Goal: Communication & Community: Answer question/provide support

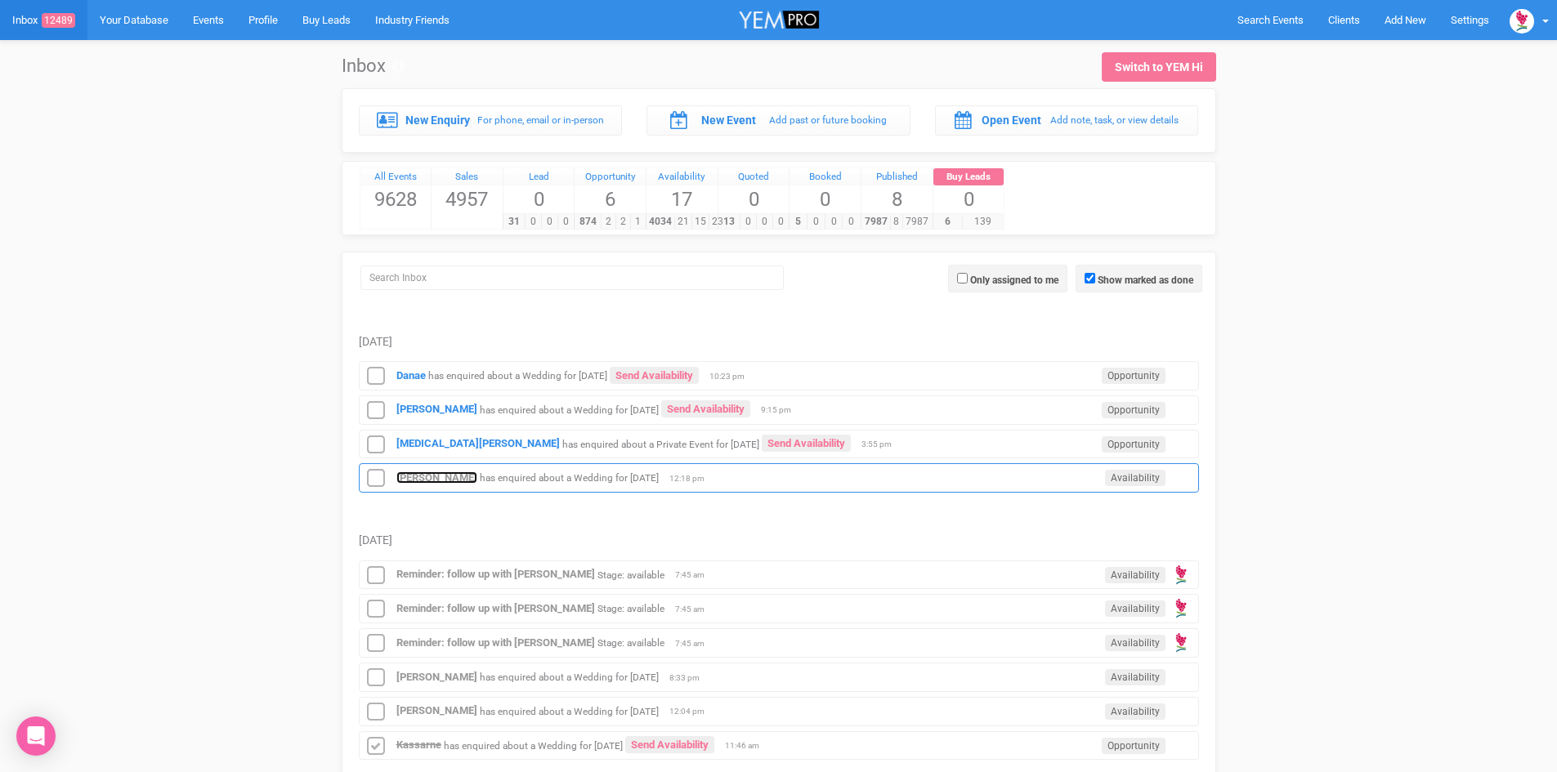
click at [423, 472] on strong "[PERSON_NAME]" at bounding box center [436, 478] width 81 height 12
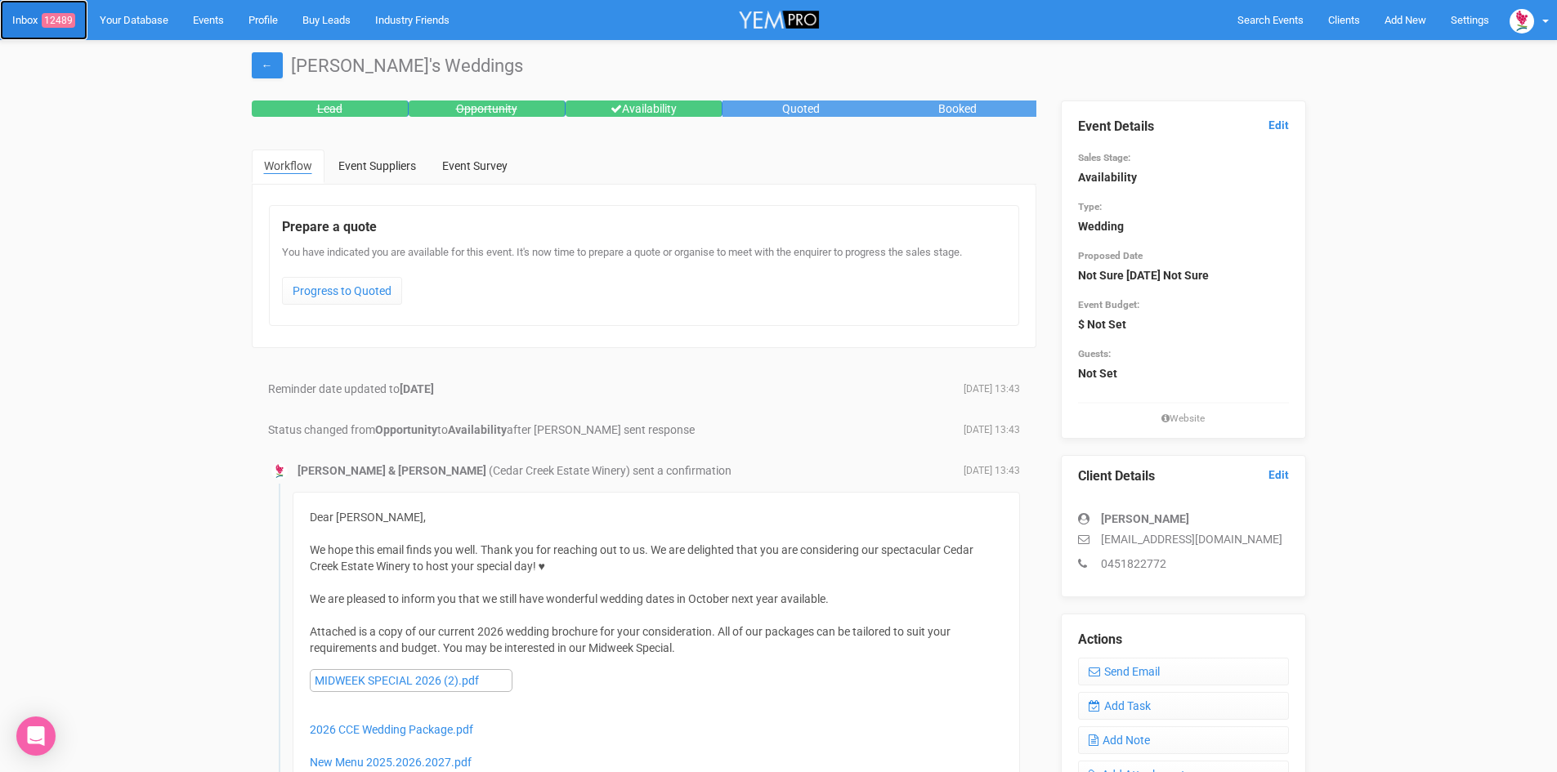
click at [57, 9] on link "Inbox 12489" at bounding box center [43, 20] width 87 height 40
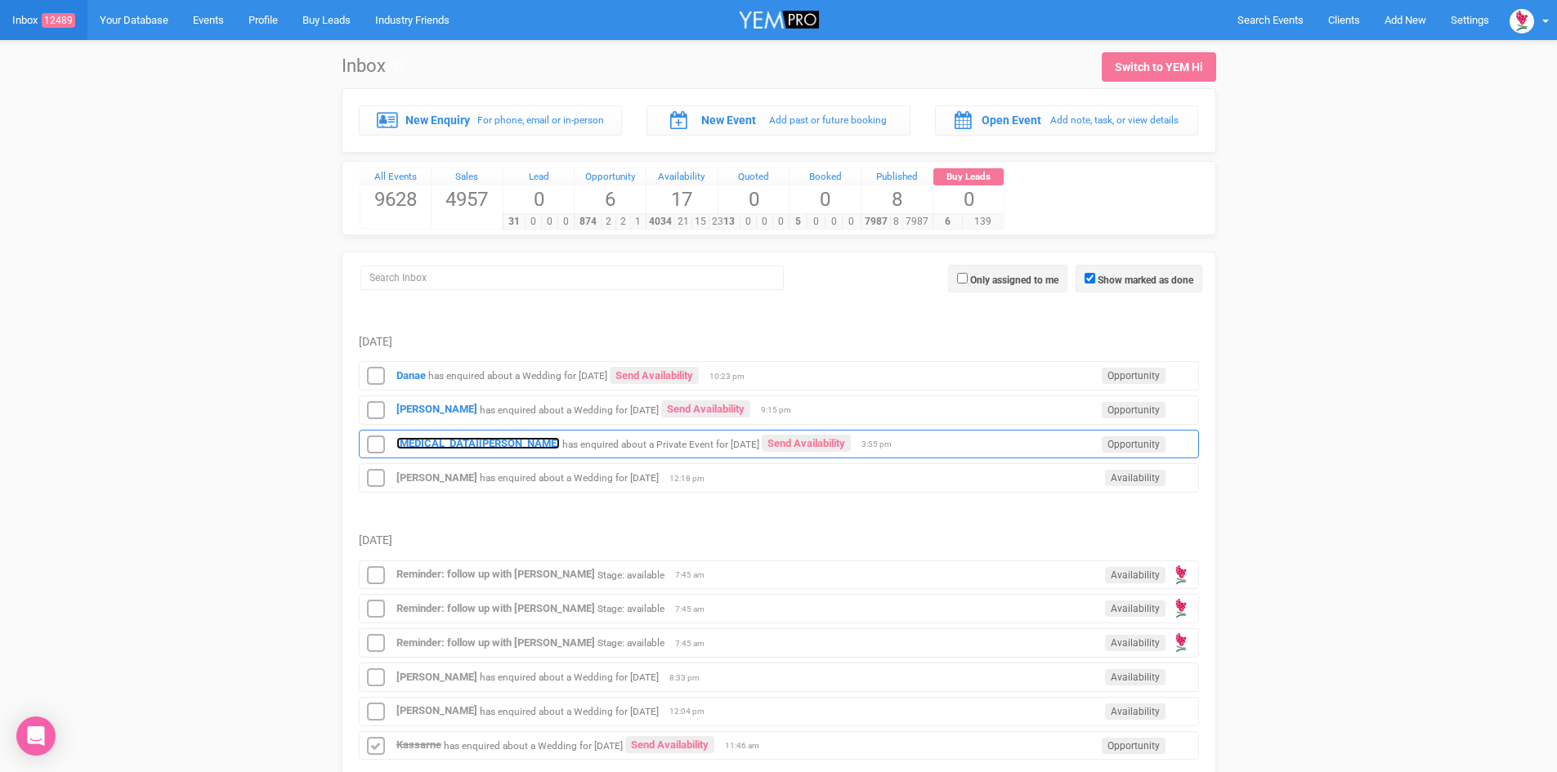
click at [421, 438] on strong "[MEDICAL_DATA][PERSON_NAME]" at bounding box center [477, 443] width 163 height 12
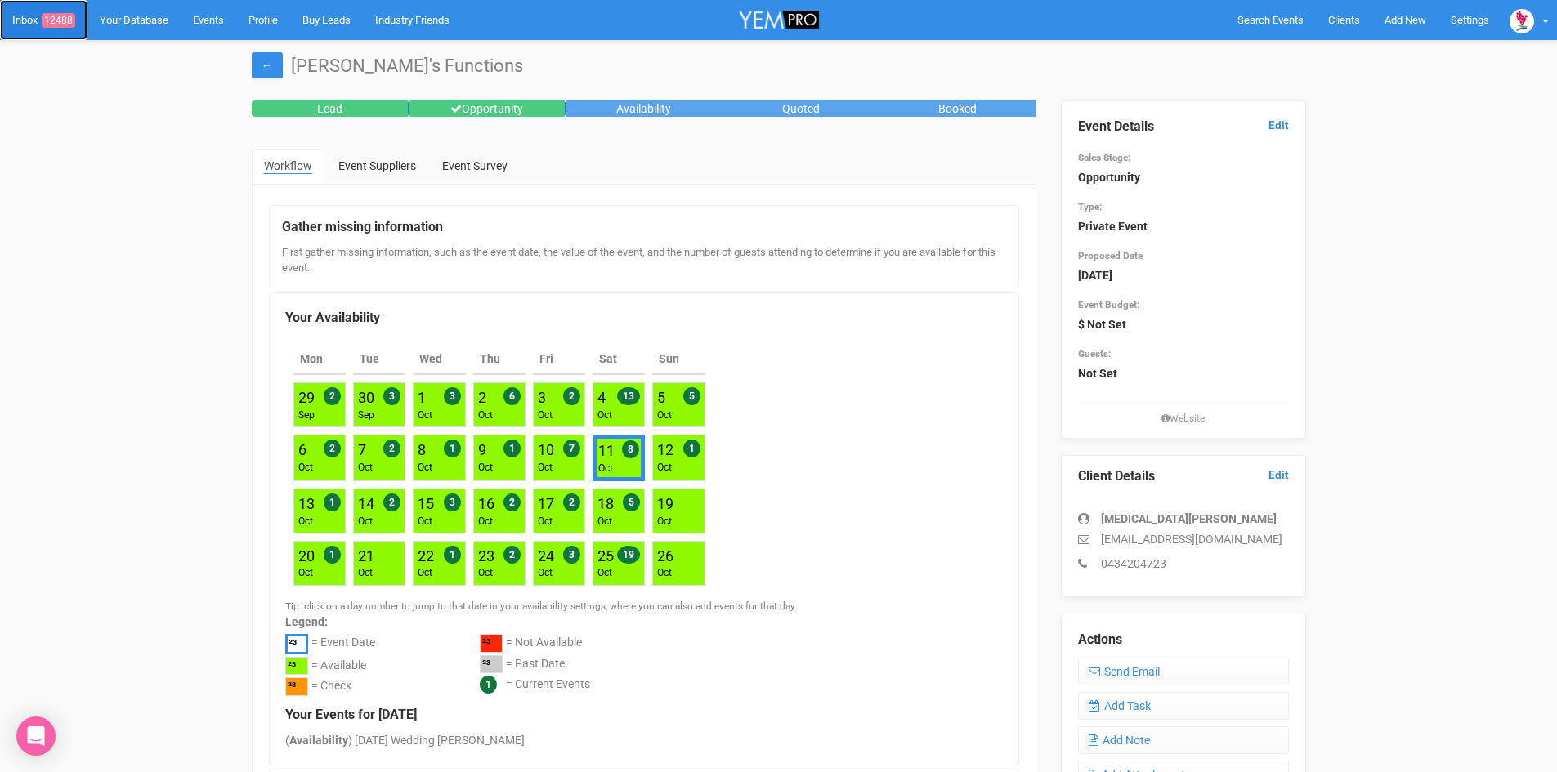
click at [63, 14] on span "12488" at bounding box center [59, 20] width 34 height 15
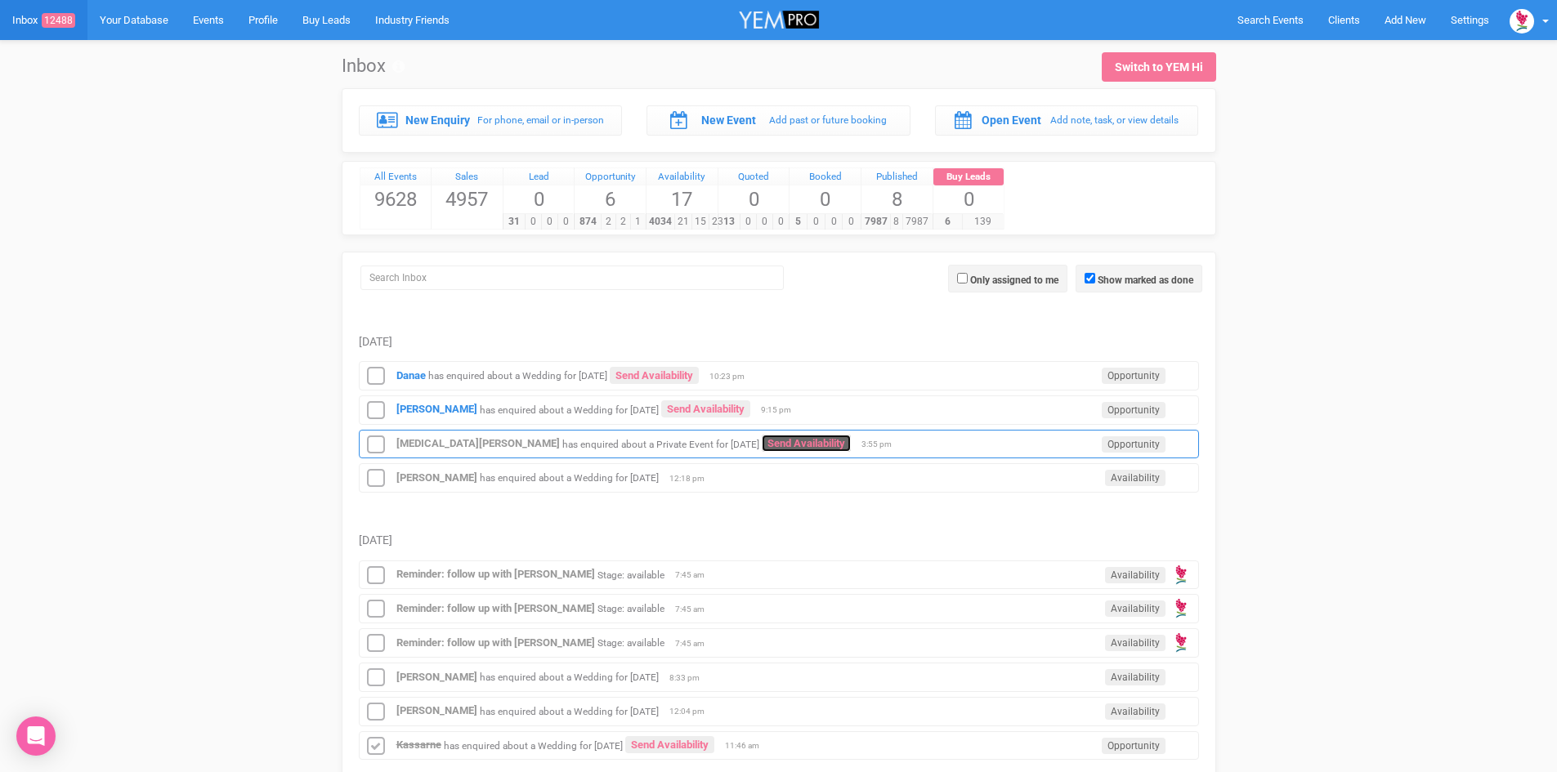
click at [764, 436] on link "Send Availability" at bounding box center [806, 443] width 89 height 17
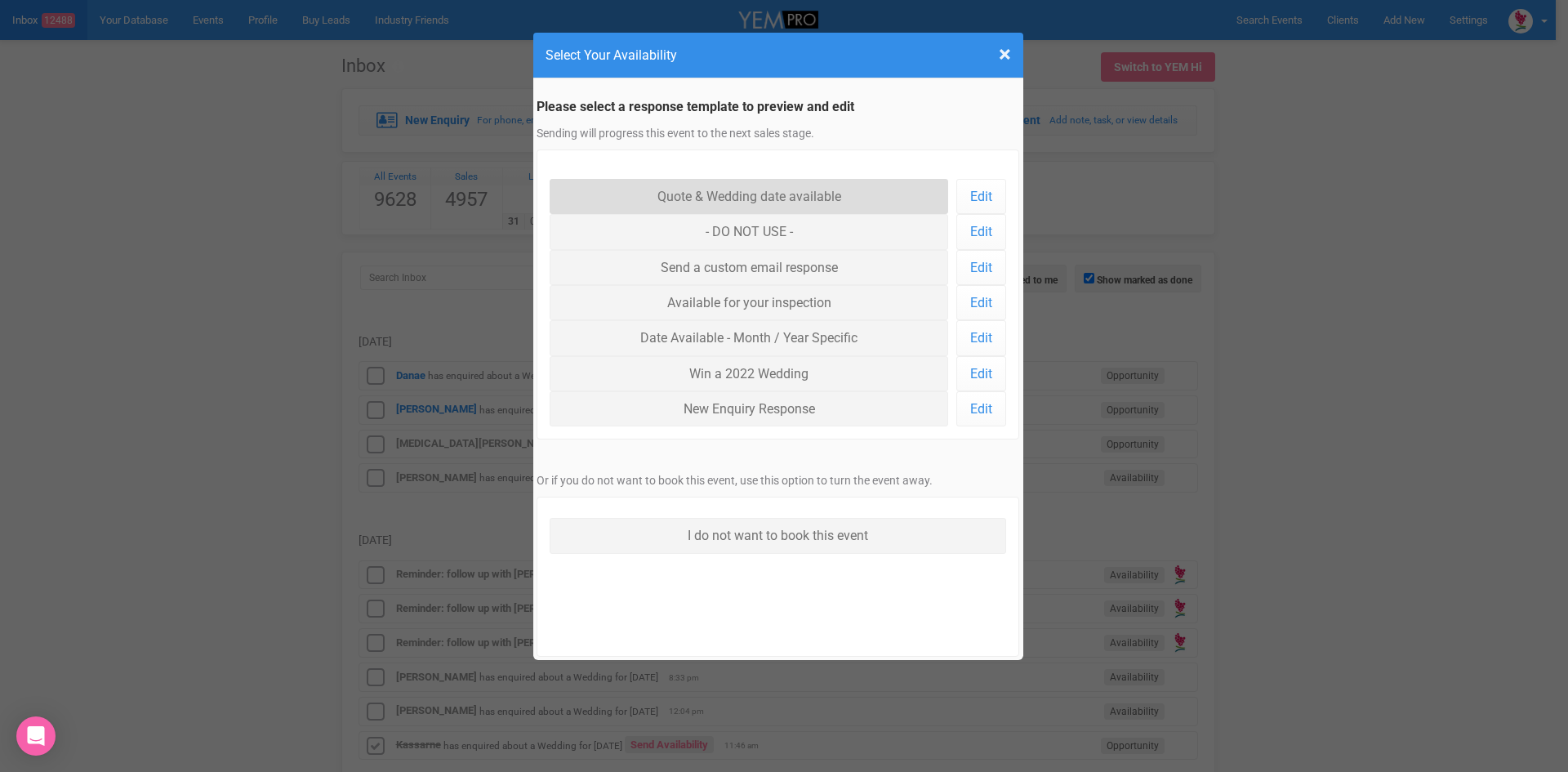
click at [715, 190] on link "Quote & Wedding date available" at bounding box center [750, 196] width 400 height 35
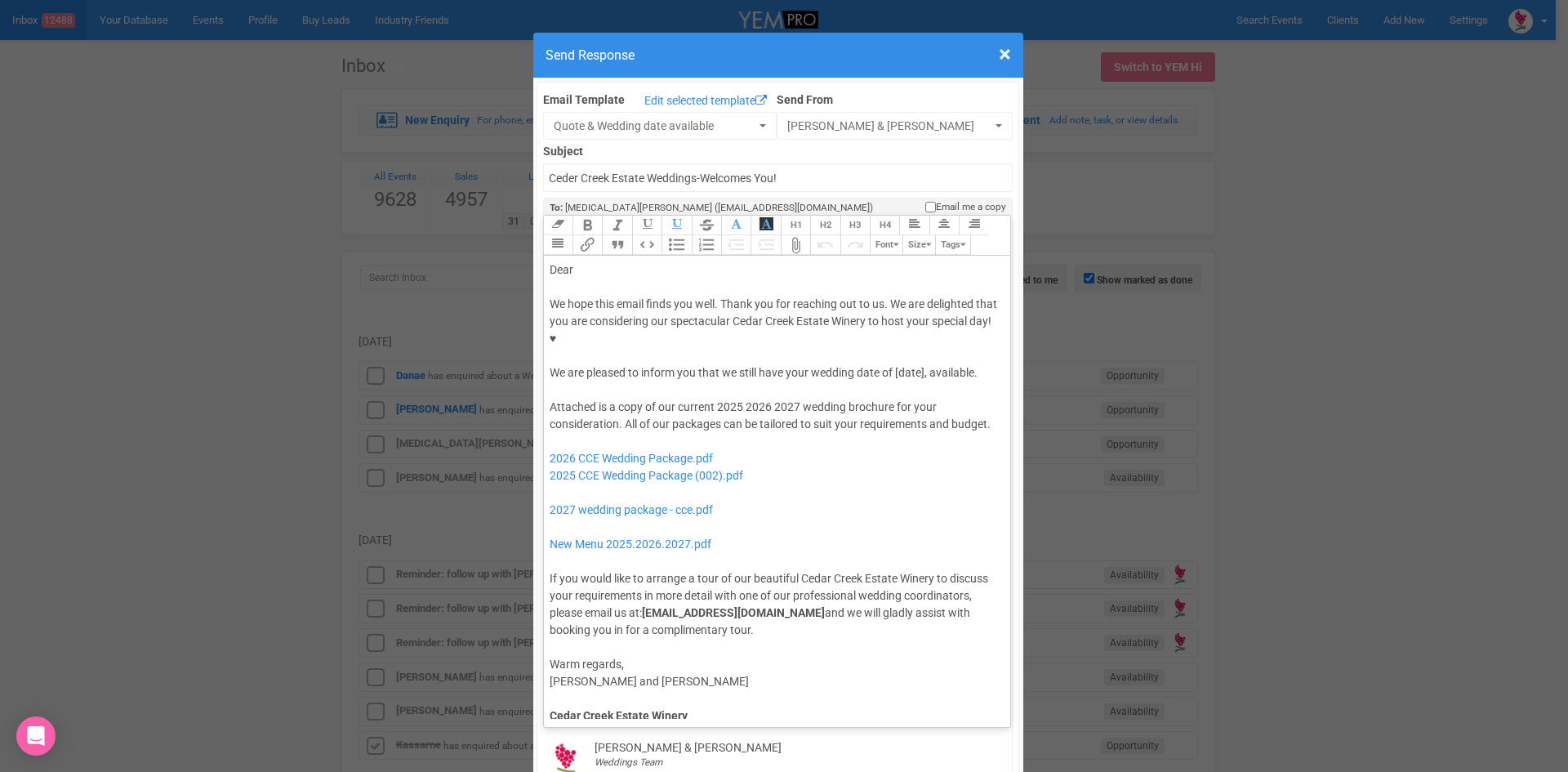
click at [588, 262] on div "Dear" at bounding box center [775, 270] width 450 height 17
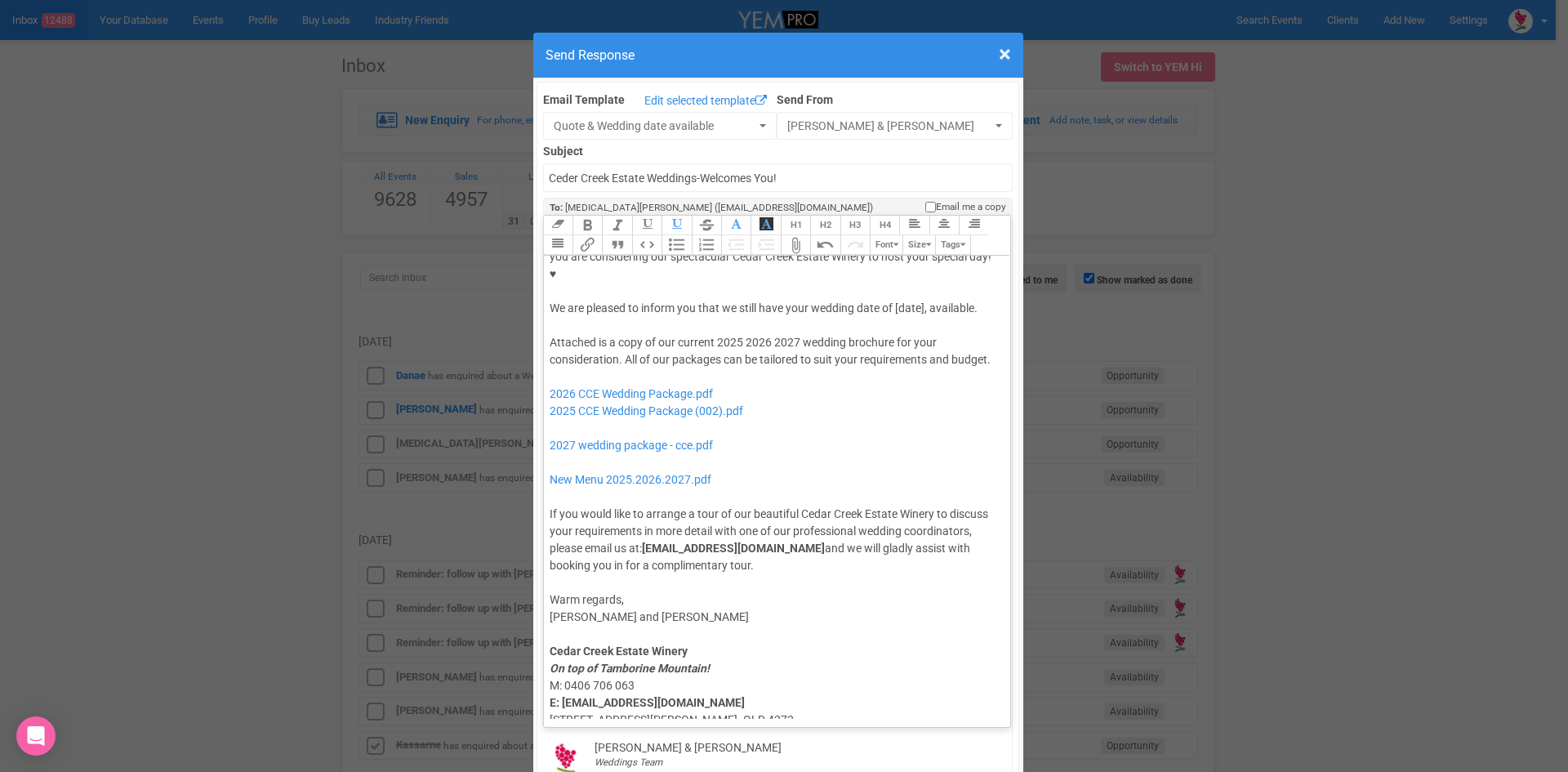
scroll to position [163, 0]
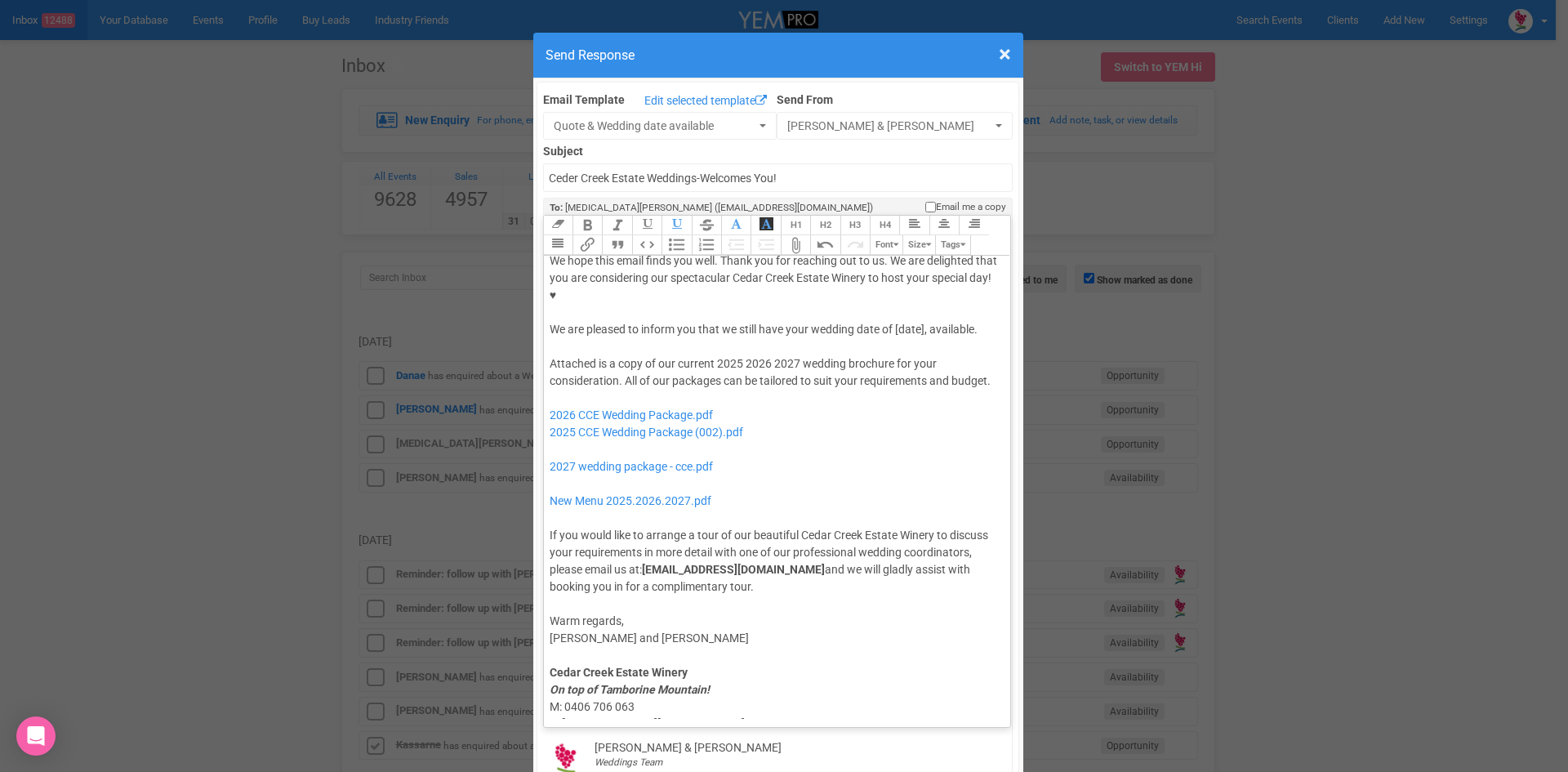
drag, startPoint x: 849, startPoint y: 556, endPoint x: 609, endPoint y: 300, distance: 350.9
click at [609, 300] on trix-editor "Dear Kyra, Your inquiry has come through to our Weddings Team. For you baby sho…" at bounding box center [778, 487] width 468 height 463
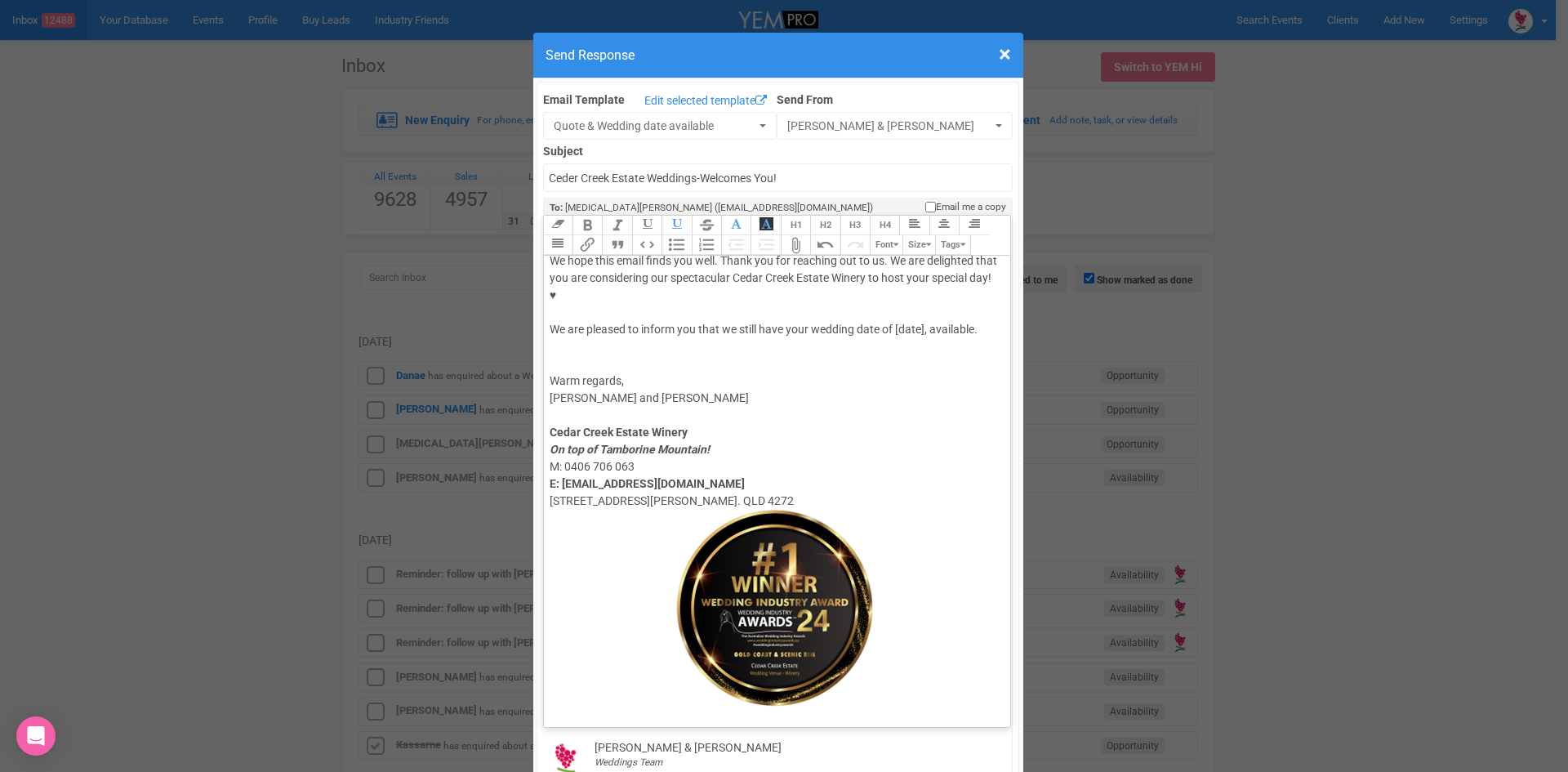
scroll to position [0, 0]
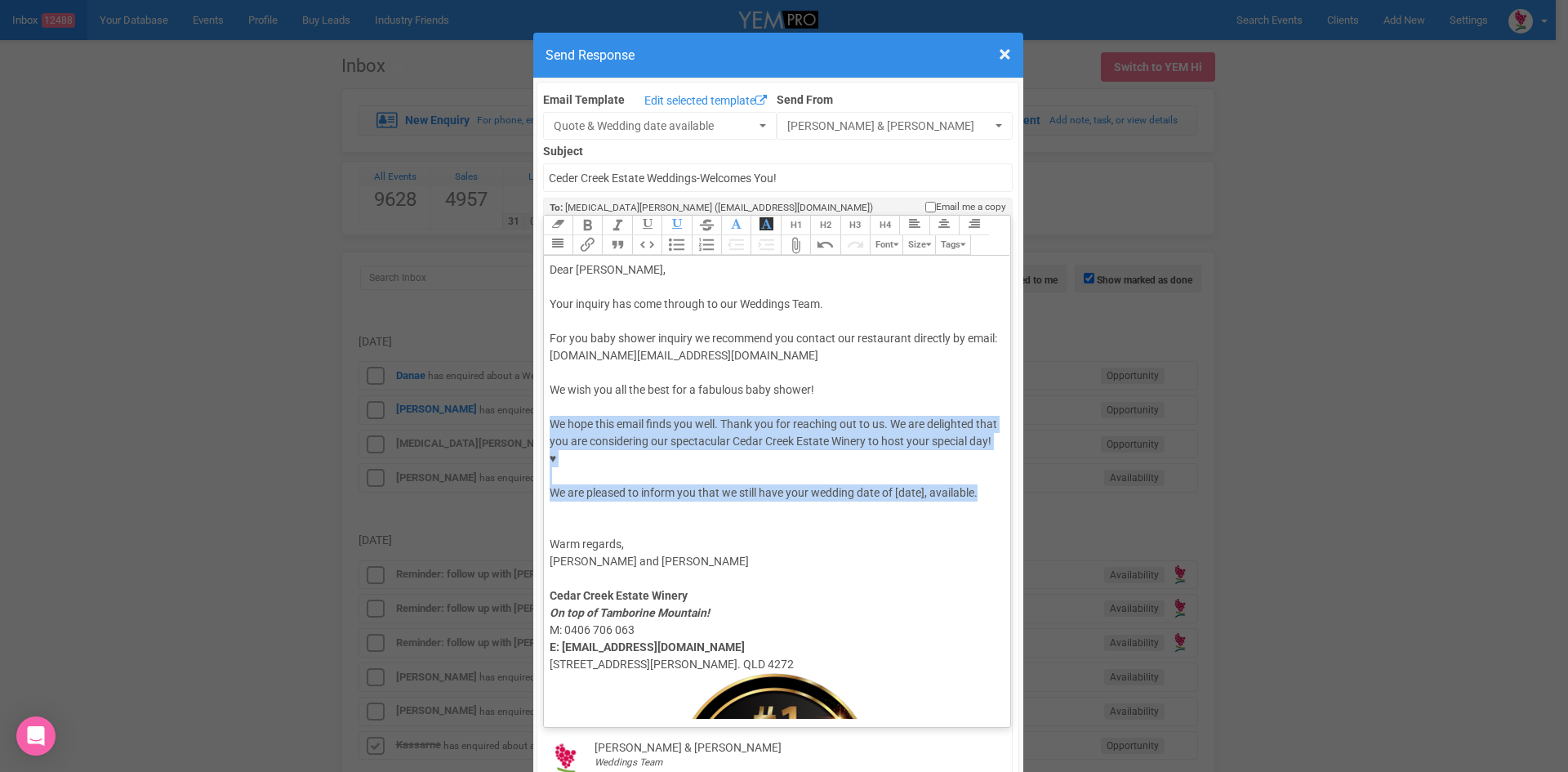
drag, startPoint x: 973, startPoint y: 440, endPoint x: 582, endPoint y: 360, distance: 399.1
click at [582, 360] on trix-editor "Dear Kyra, Your inquiry has come through to our Weddings Team. For you baby sho…" at bounding box center [778, 487] width 468 height 463
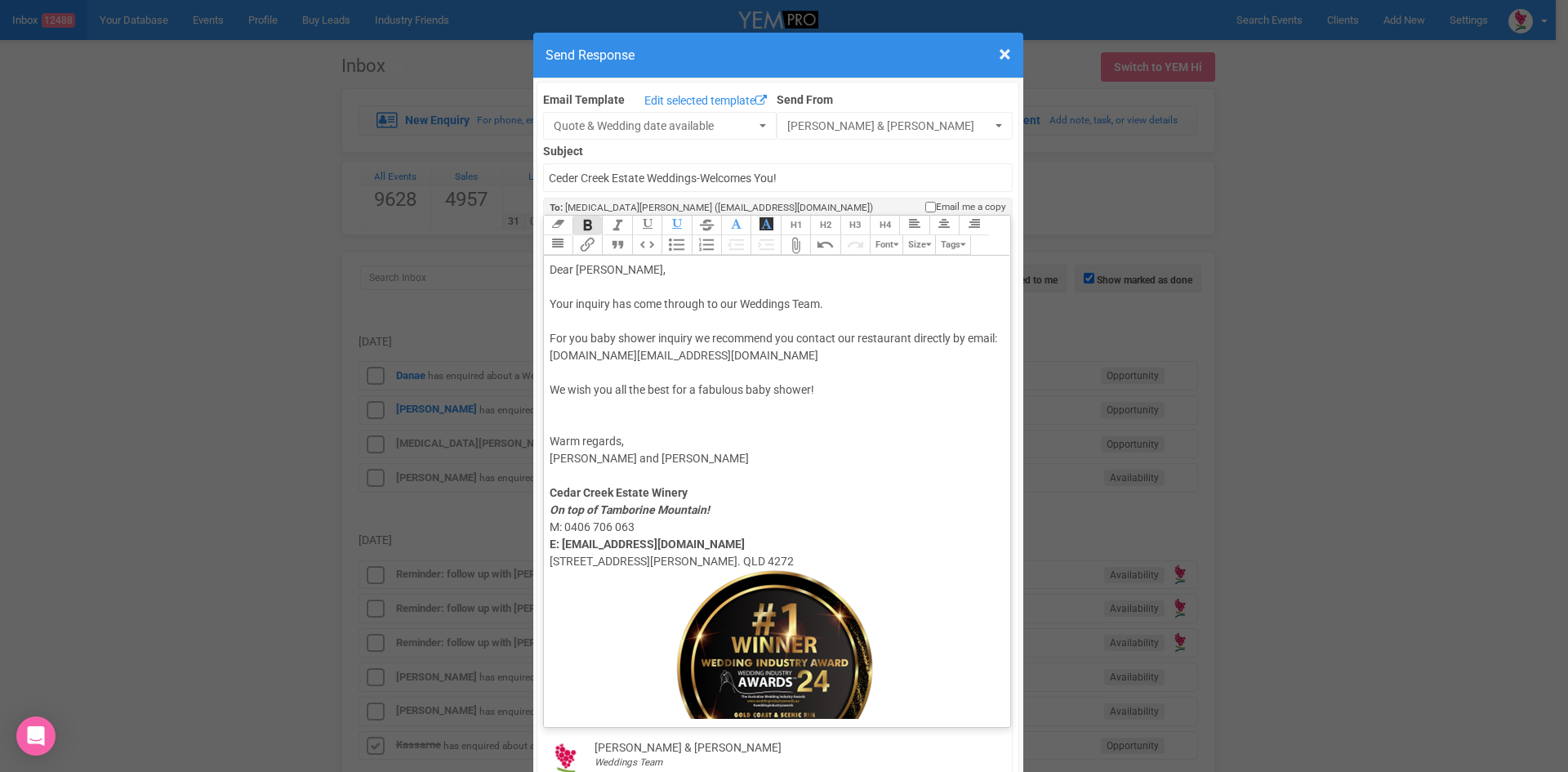
type trix-editor "<div>Dear Kyra,<br><br>Your inquiry has come through to our Weddings Team.<br><…"
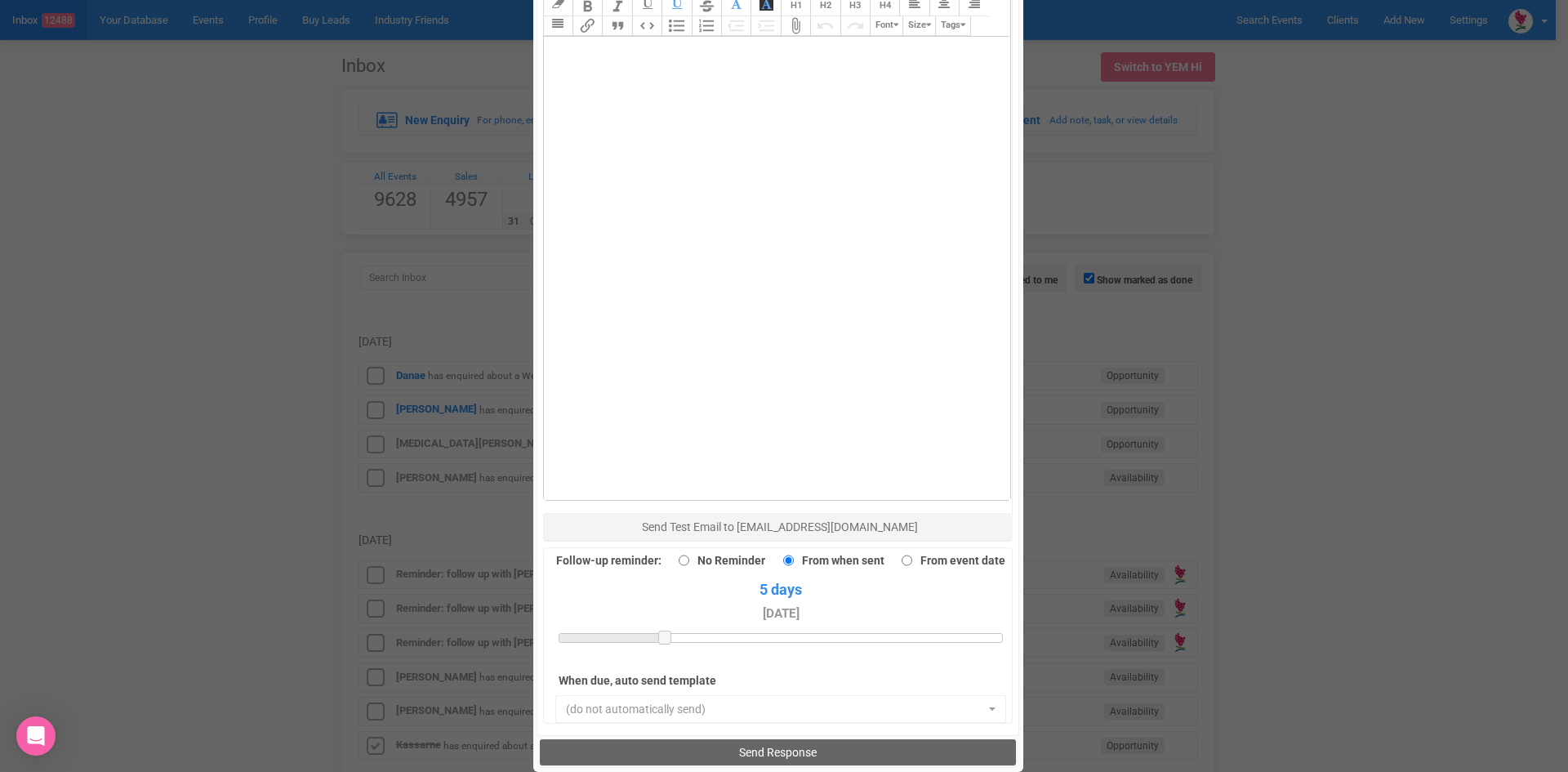
scroll to position [1132, 0]
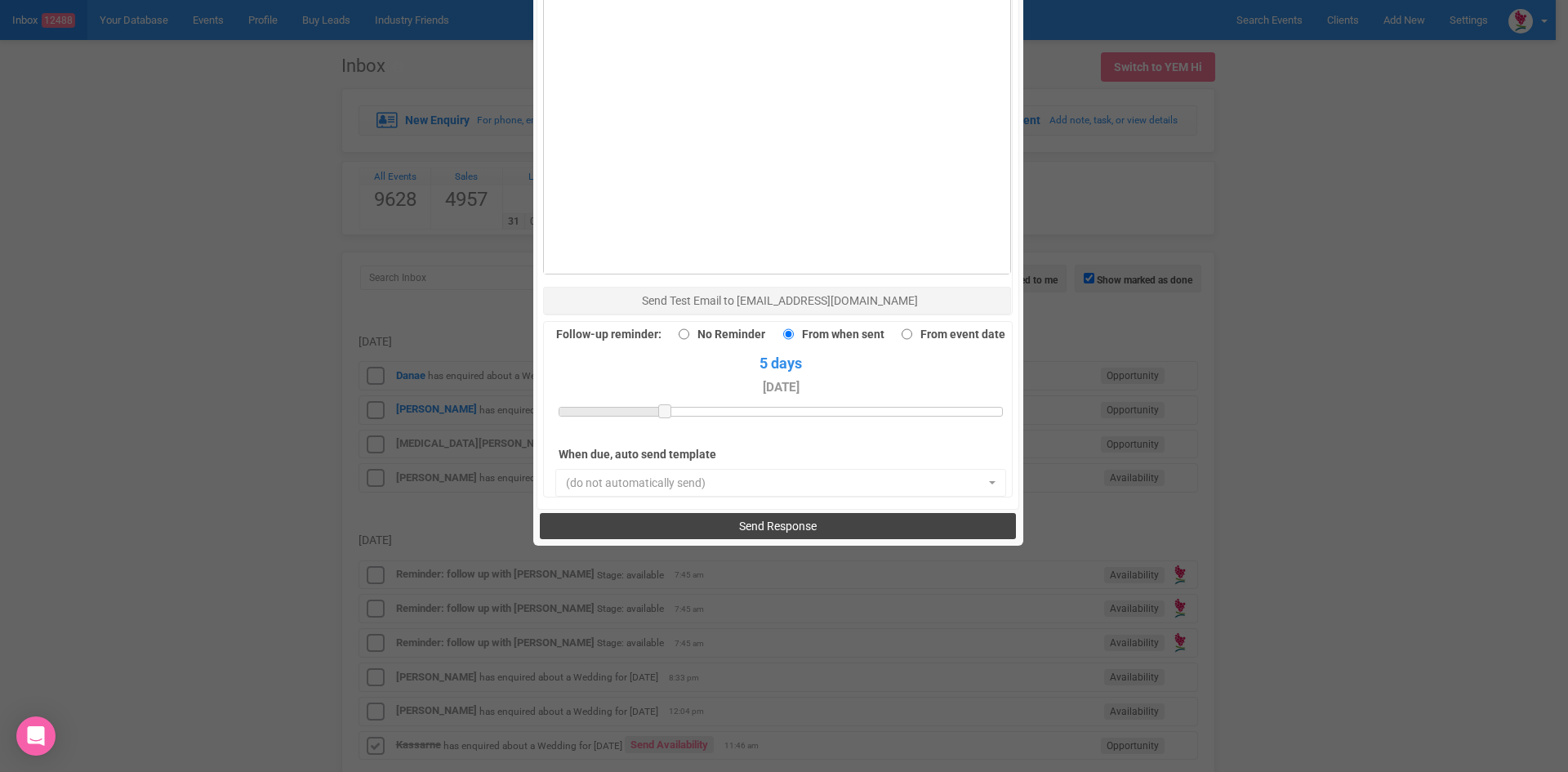
click at [702, 513] on button "Send Response" at bounding box center [778, 526] width 477 height 26
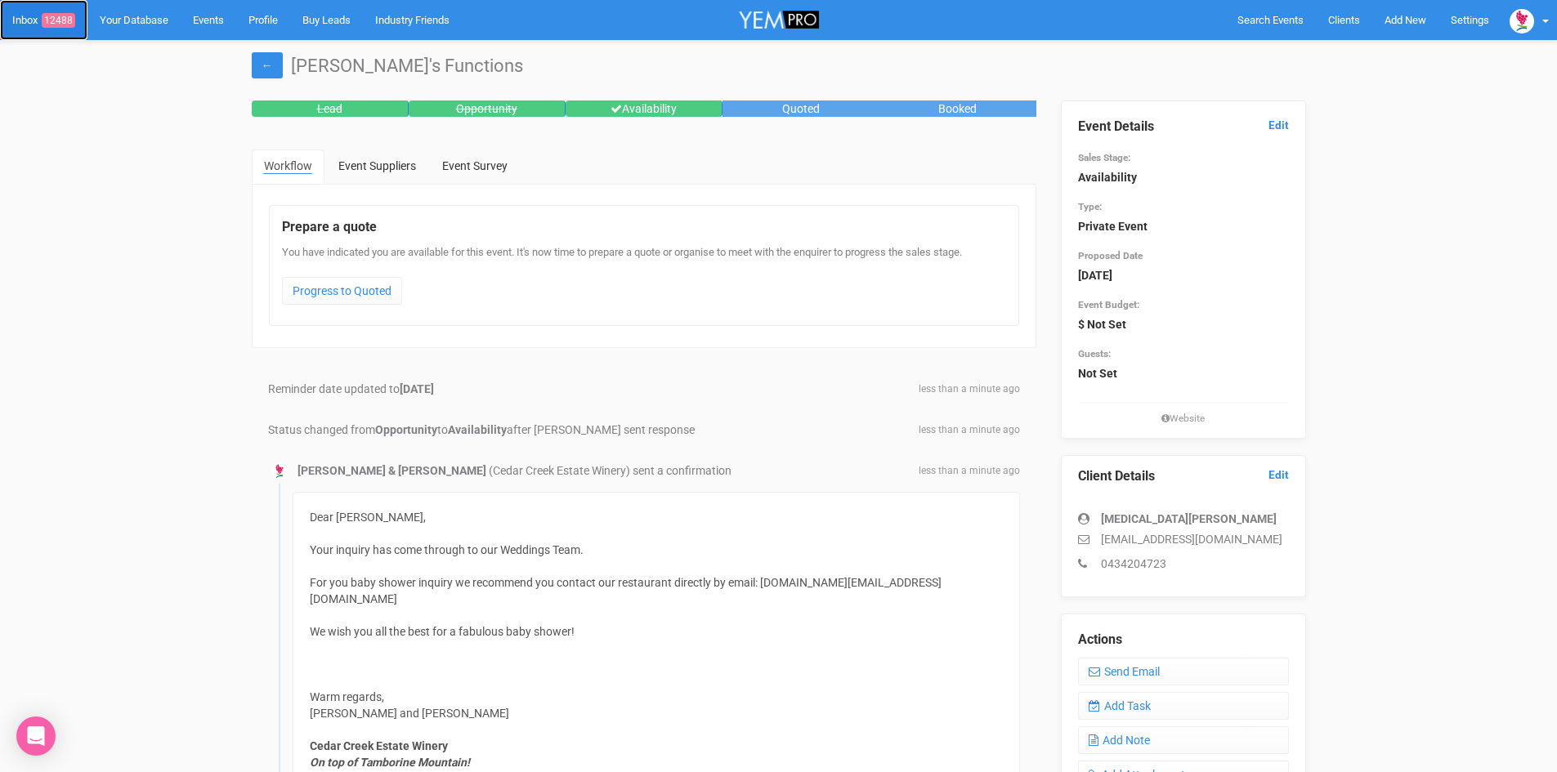
click at [56, 15] on span "12488" at bounding box center [59, 20] width 34 height 15
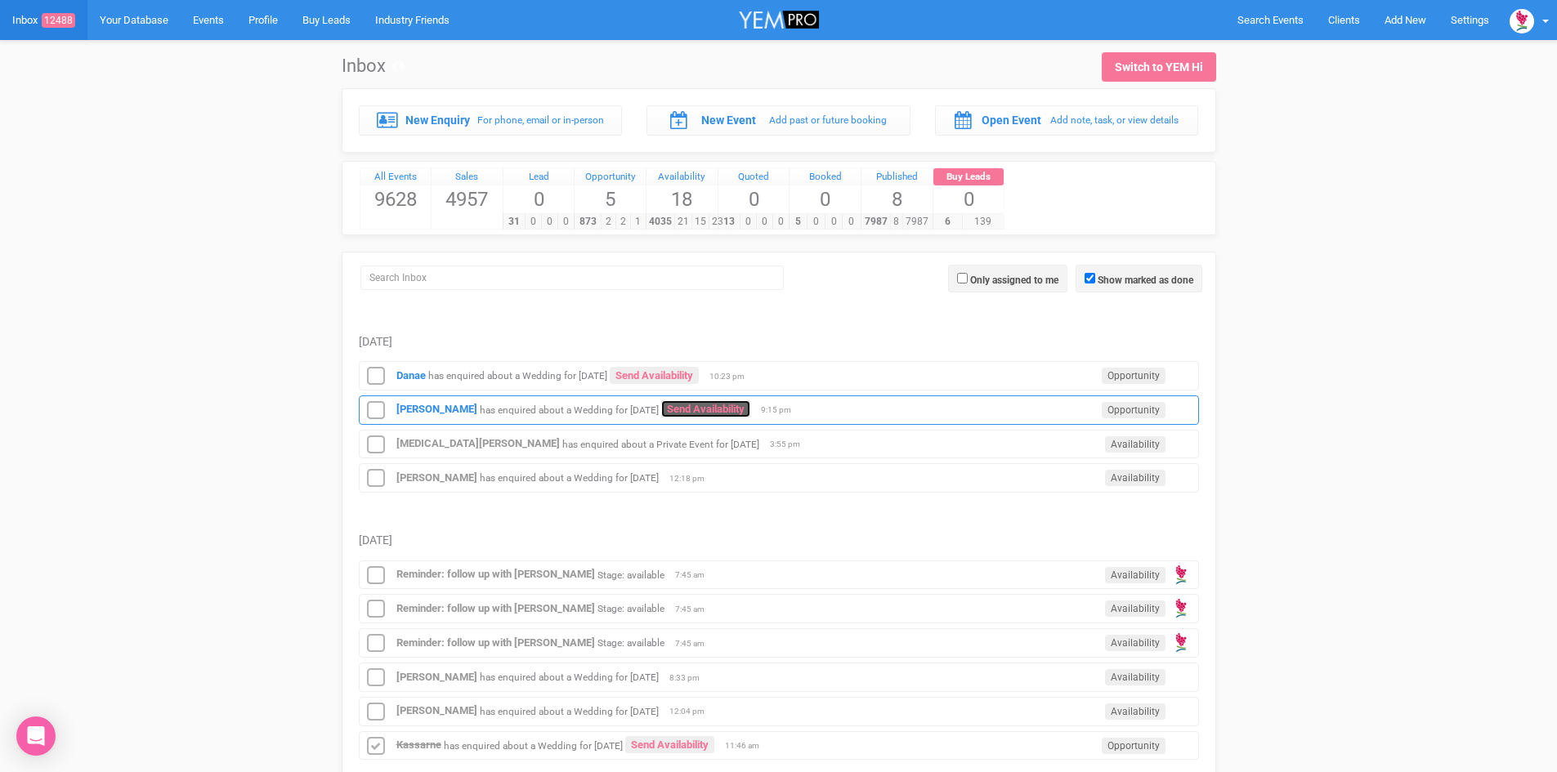
click at [730, 402] on link "Send Availability" at bounding box center [705, 409] width 89 height 17
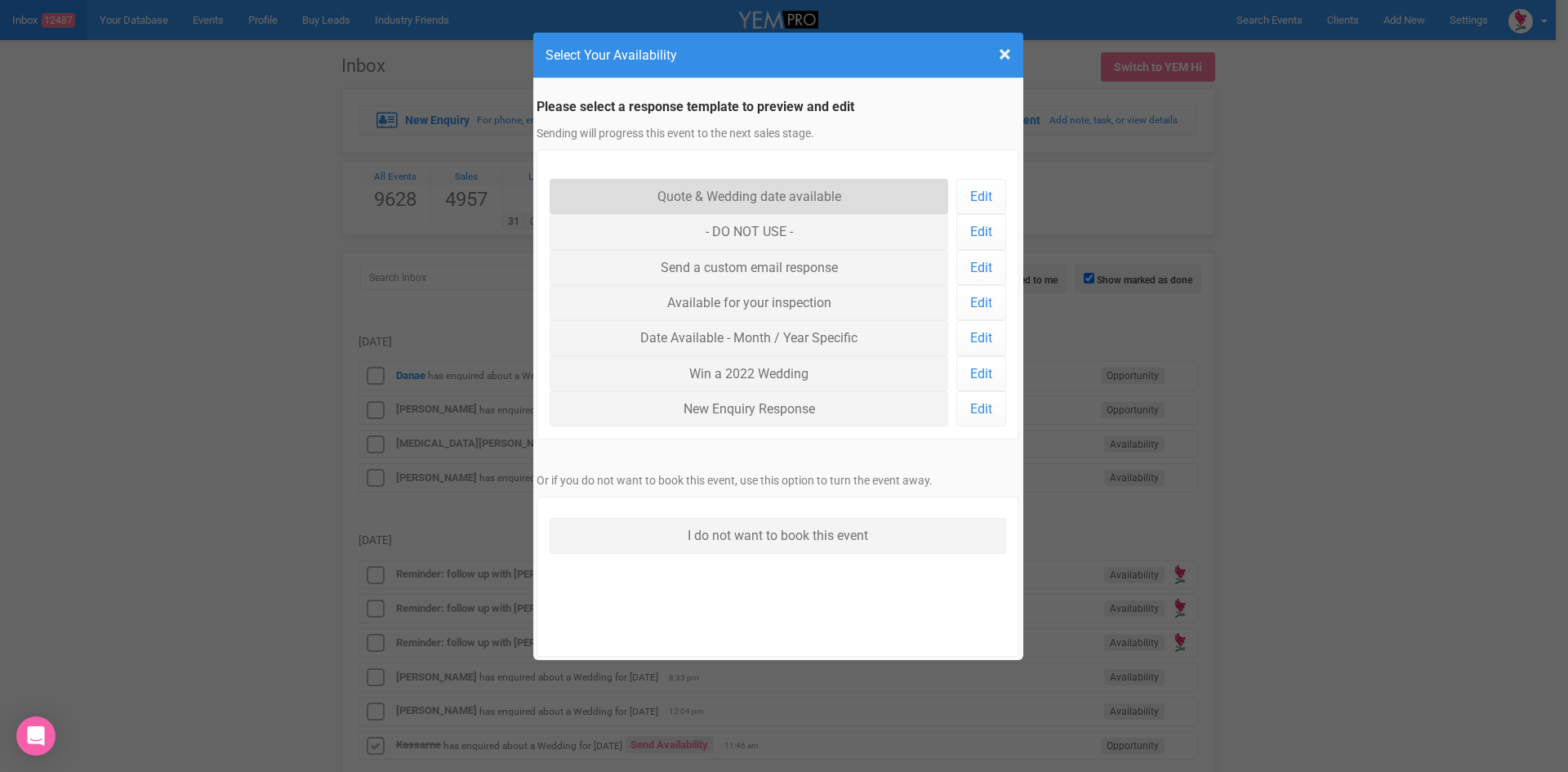
click at [687, 186] on link "Quote & Wedding date available" at bounding box center [750, 196] width 400 height 35
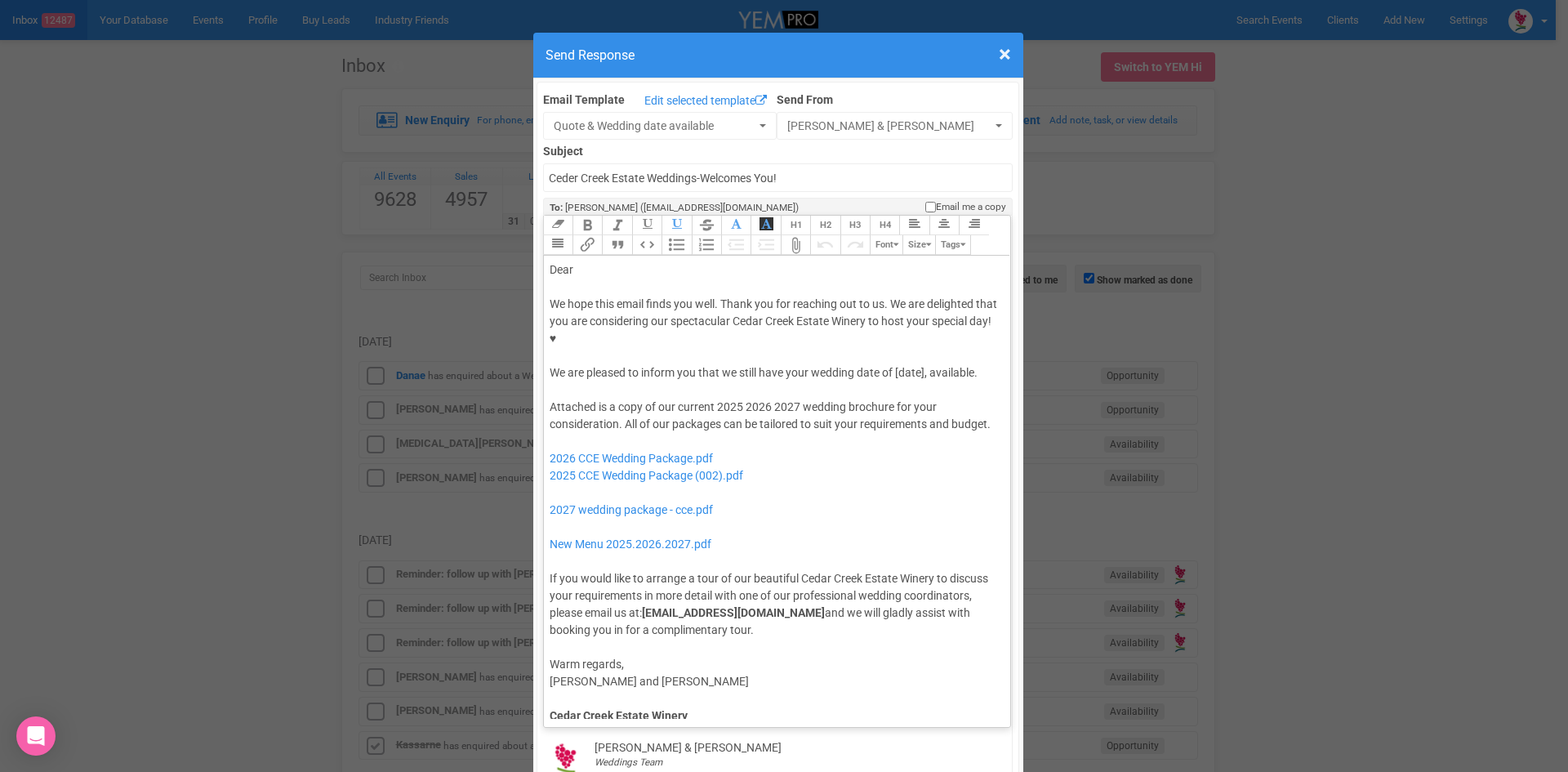
click at [594, 262] on div "Dear" at bounding box center [775, 270] width 450 height 17
click at [784, 318] on div "We hope this email finds you well. Thank you for reaching out to us. We are del…" at bounding box center [775, 339] width 450 height 86
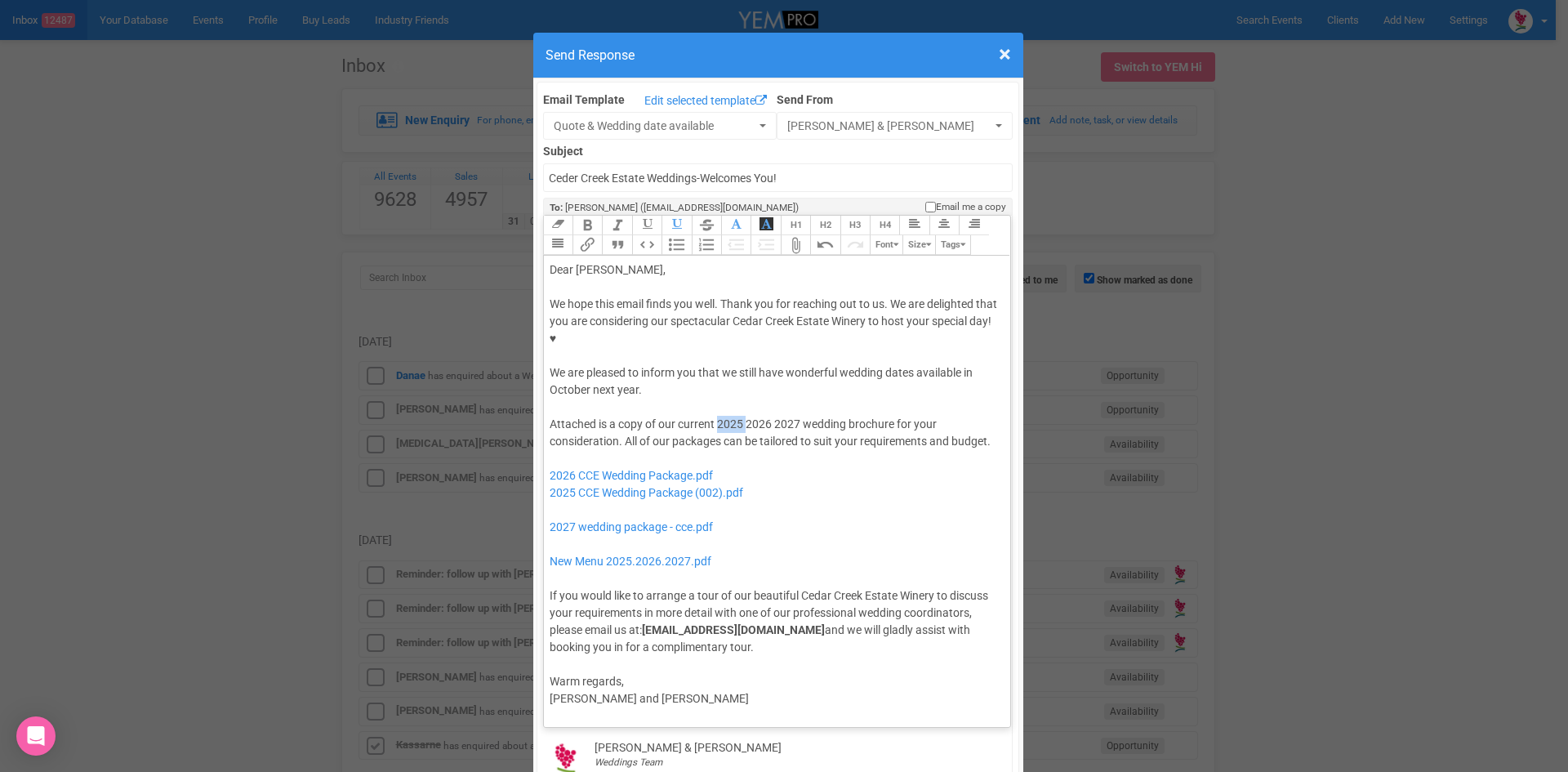
drag, startPoint x: 742, startPoint y: 372, endPoint x: 713, endPoint y: 376, distance: 29.3
click at [713, 416] on div "Attached is a copy of our current 2025 2026 2027 wedding brochure for your cons…" at bounding box center [775, 536] width 450 height 240
drag, startPoint x: 740, startPoint y: 371, endPoint x: 768, endPoint y: 369, distance: 28.1
click at [768, 416] on div "Attached is a copy of our current 2026 2027 wedding brochure for your considera…" at bounding box center [775, 536] width 450 height 240
drag, startPoint x: 765, startPoint y: 441, endPoint x: 543, endPoint y: 448, distance: 222.1
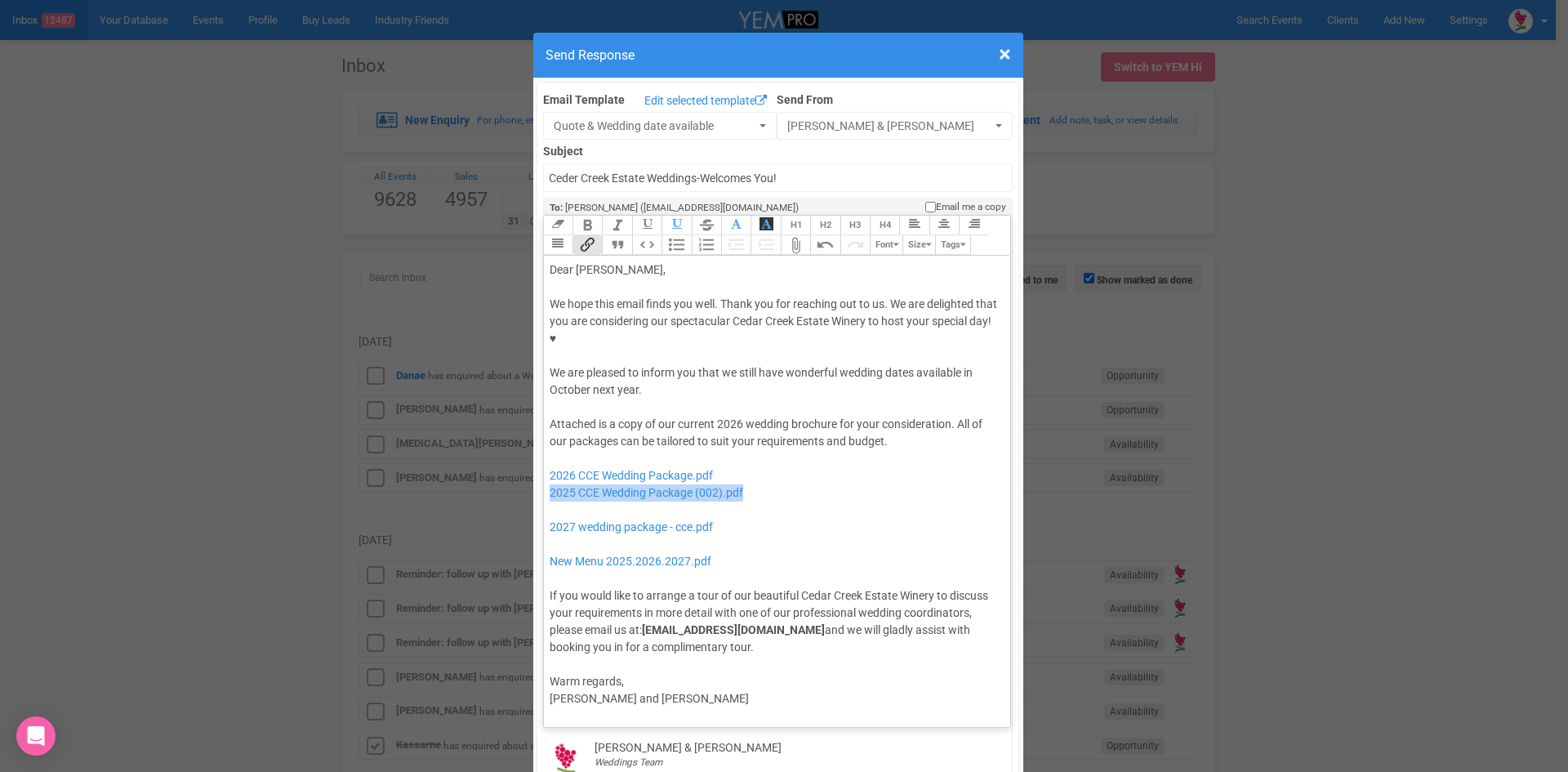
click at [544, 448] on trix-editor "Dear Brianna, We hope this email finds you well. Thank you for reaching out to …" at bounding box center [778, 487] width 468 height 463
drag, startPoint x: 730, startPoint y: 475, endPoint x: 548, endPoint y: 454, distance: 183.2
click at [550, 454] on div "Attached is a copy of our current 2026 wedding brochure for your consideration.…" at bounding box center [775, 536] width 450 height 240
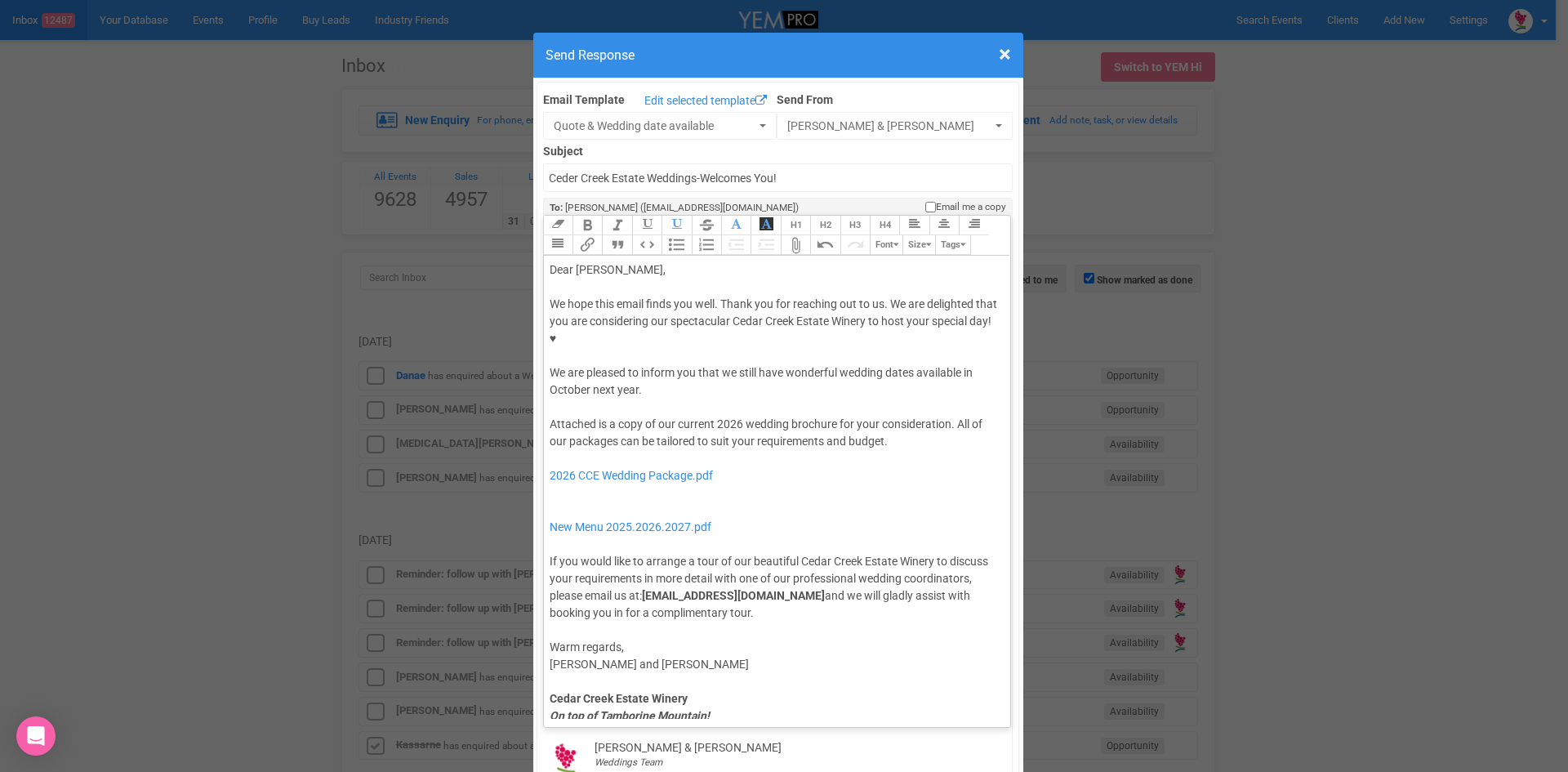
click at [896, 416] on div "Attached is a copy of our current 2026 wedding brochure for your consideration.…" at bounding box center [775, 519] width 450 height 206
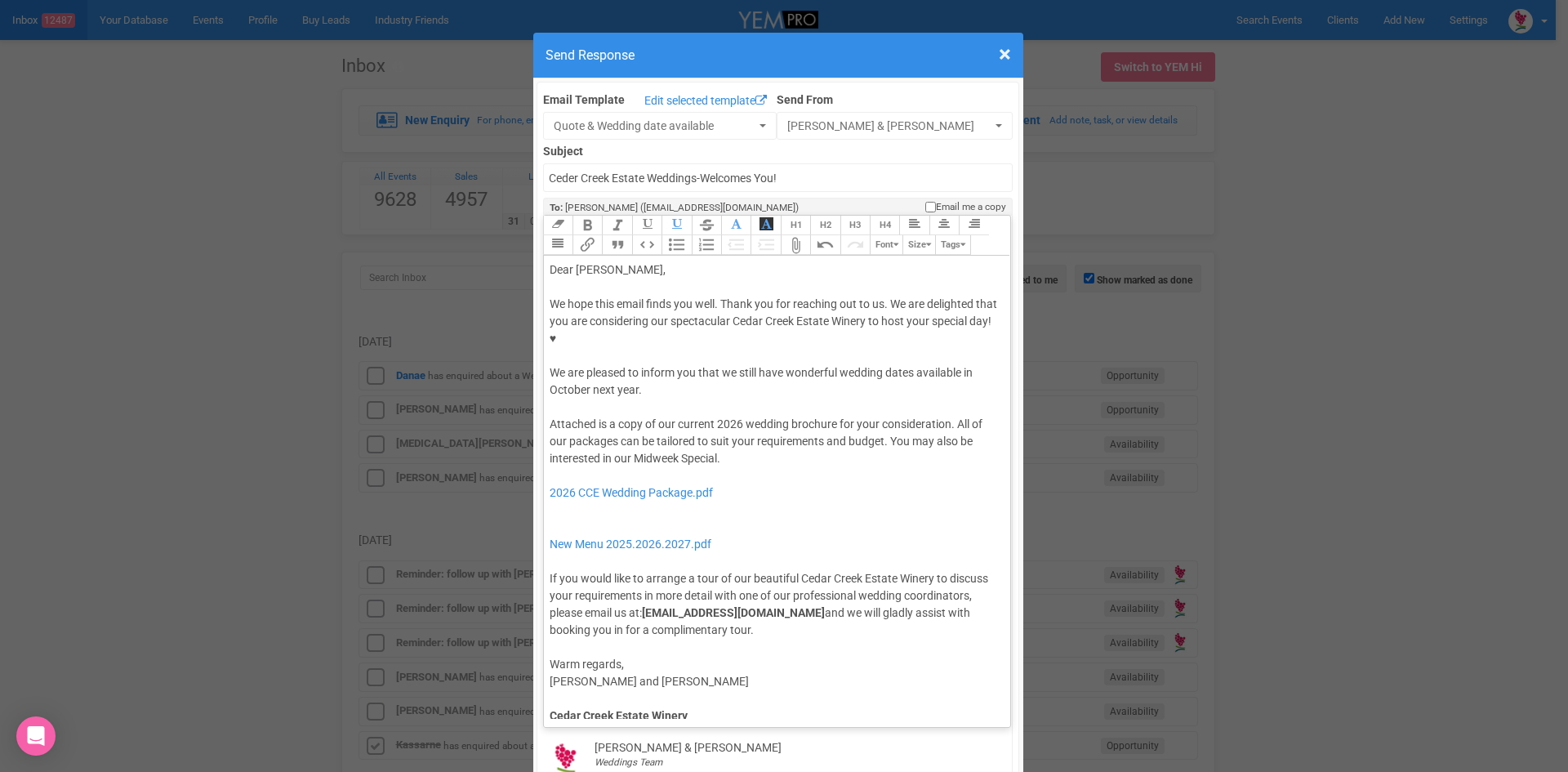
type trix-editor "<div>Dear Brianna,</div><div><strong>&nbsp;</strong></div><div>We hope this ema…"
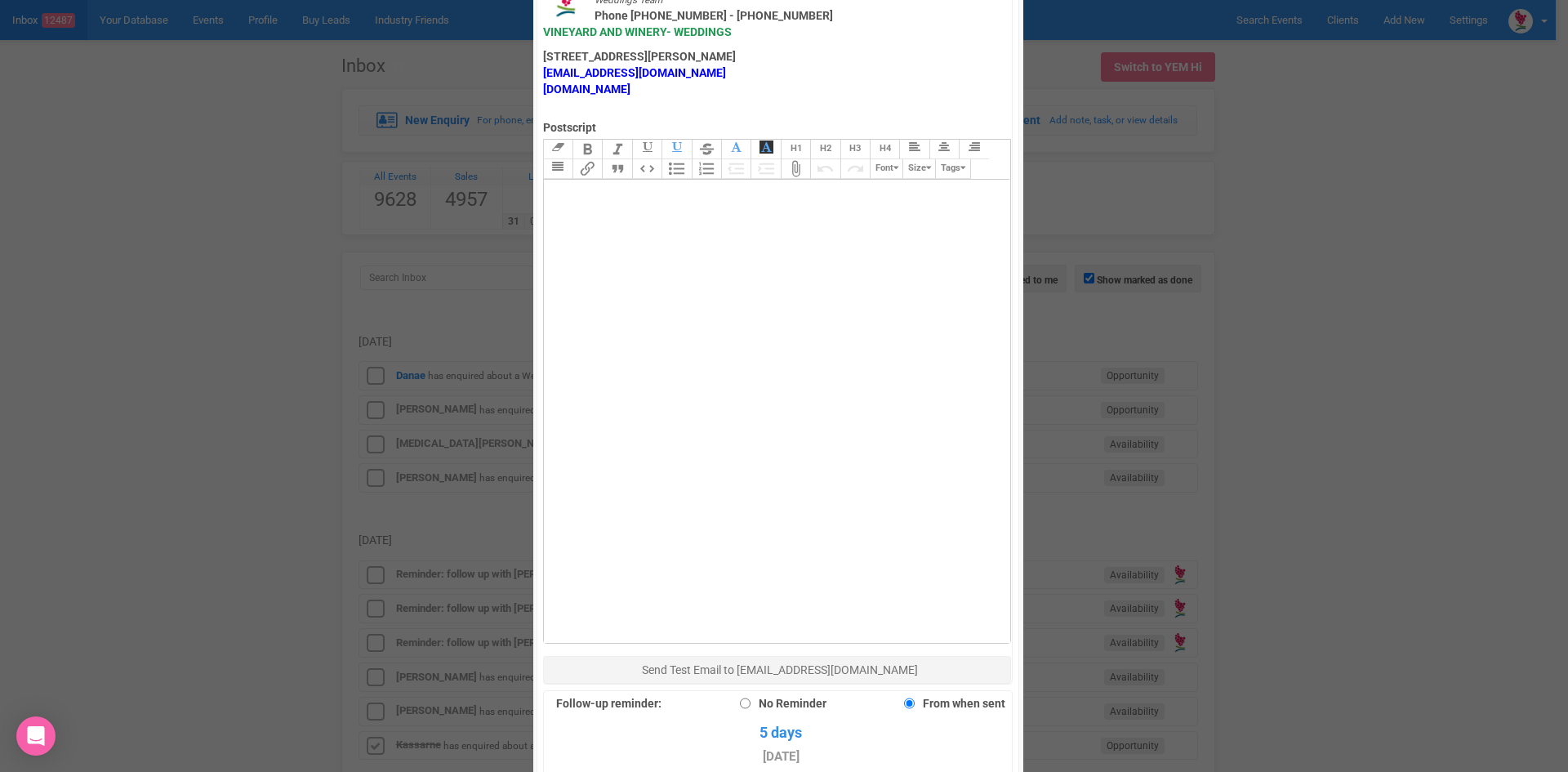
scroll to position [1063, 0]
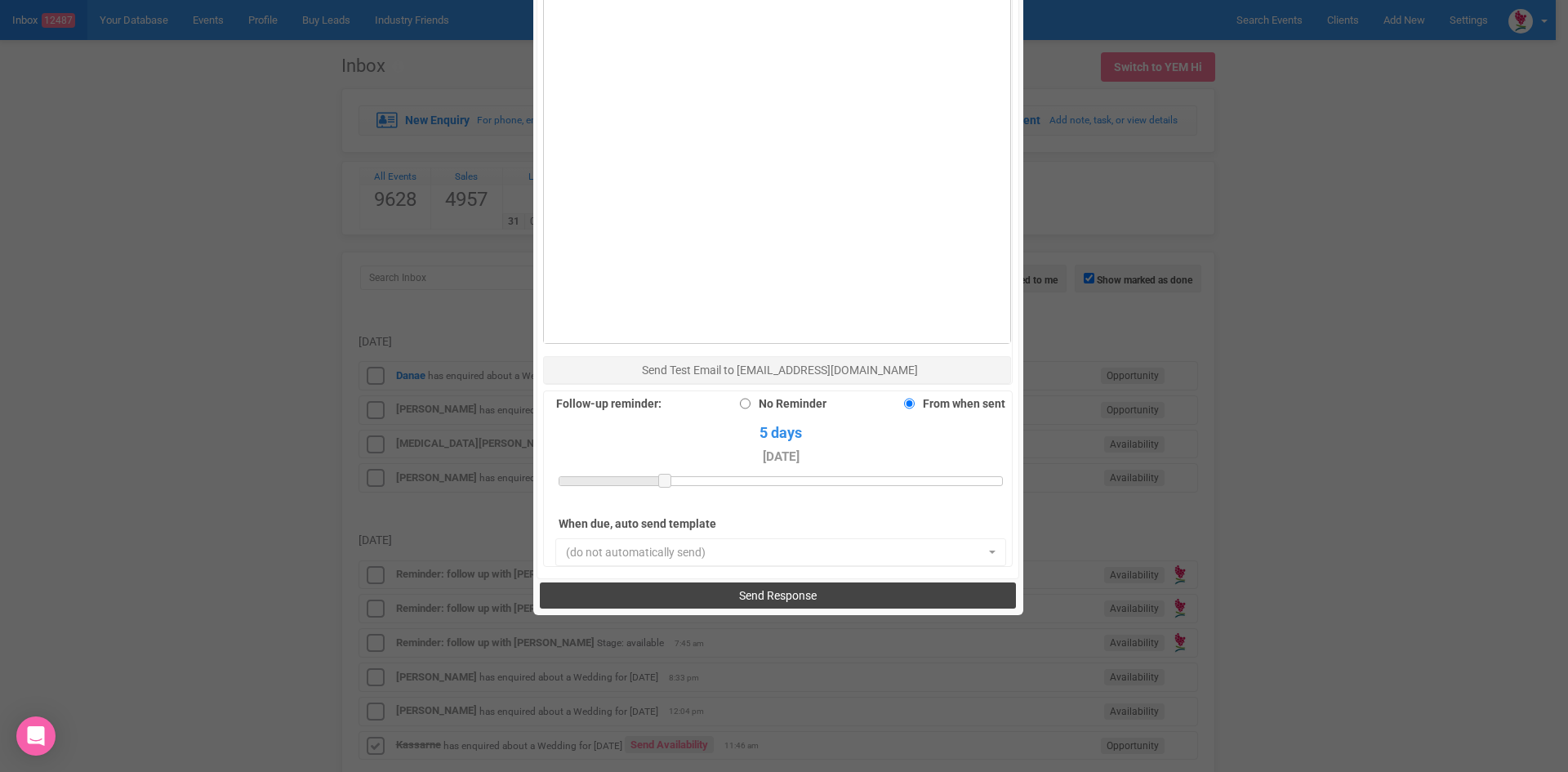
click at [666, 583] on button "Send Response" at bounding box center [778, 596] width 477 height 26
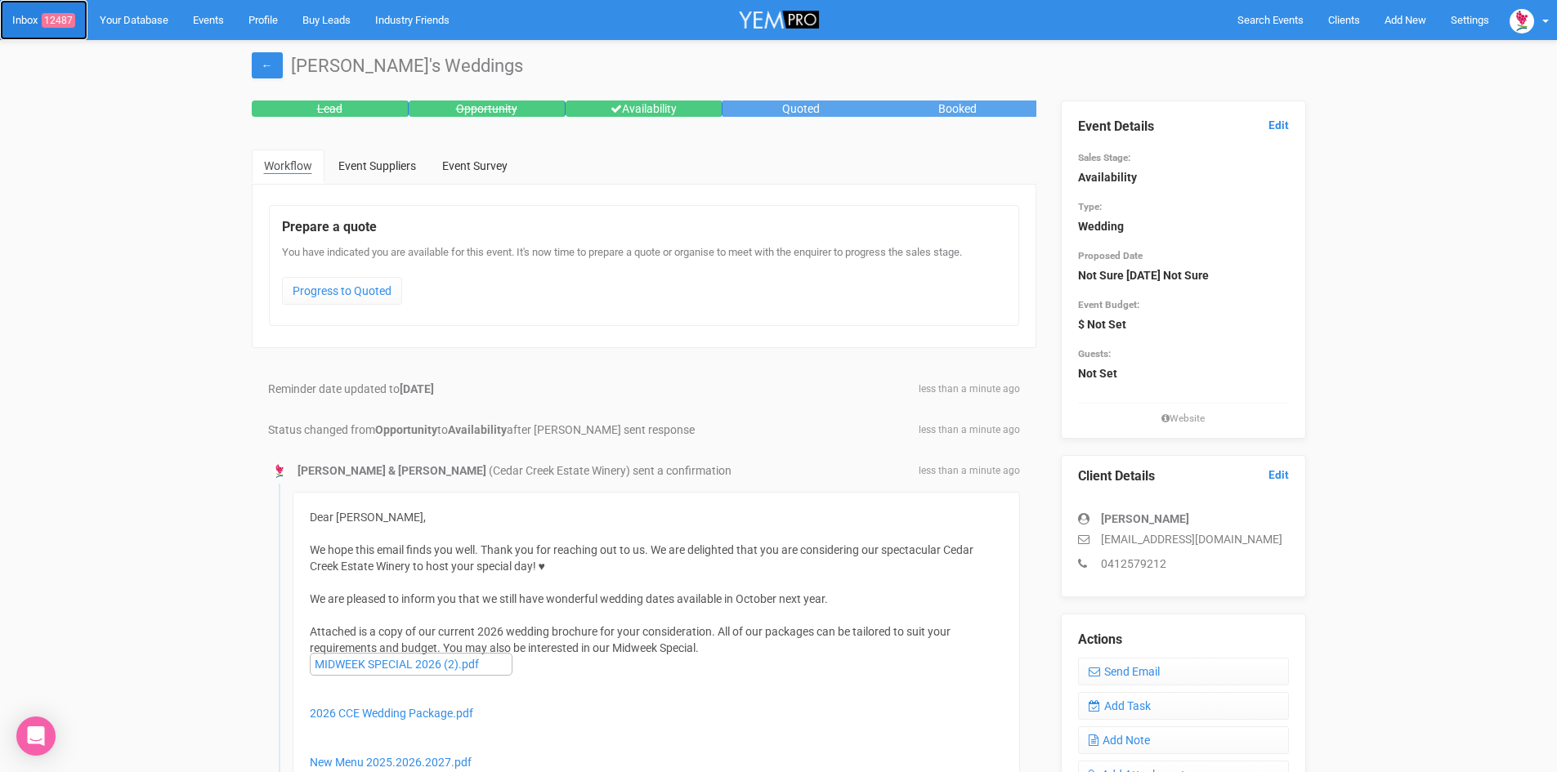
click at [56, 10] on link "Inbox 12487" at bounding box center [43, 20] width 87 height 40
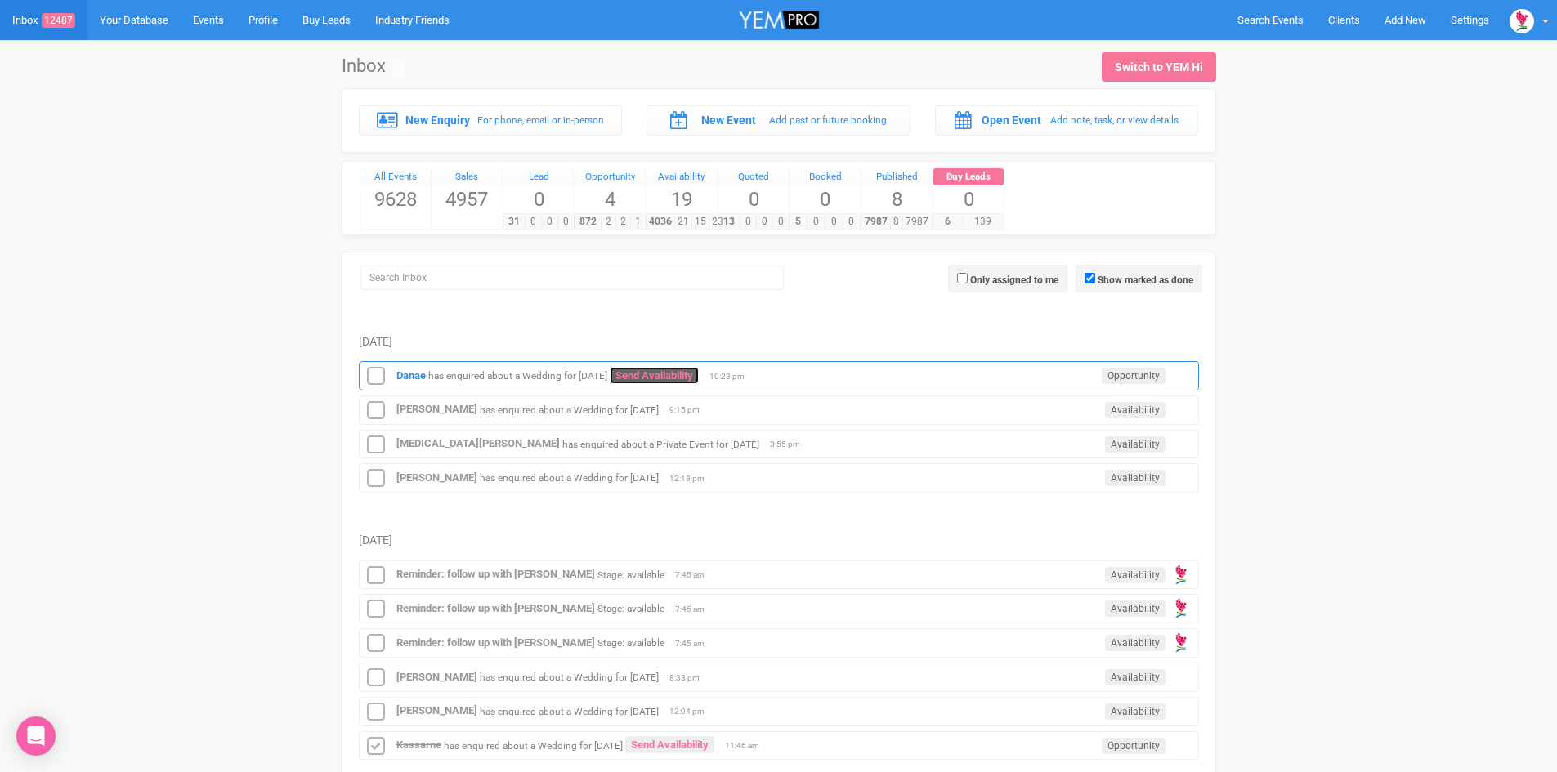
click at [687, 373] on link "Send Availability" at bounding box center [654, 375] width 89 height 17
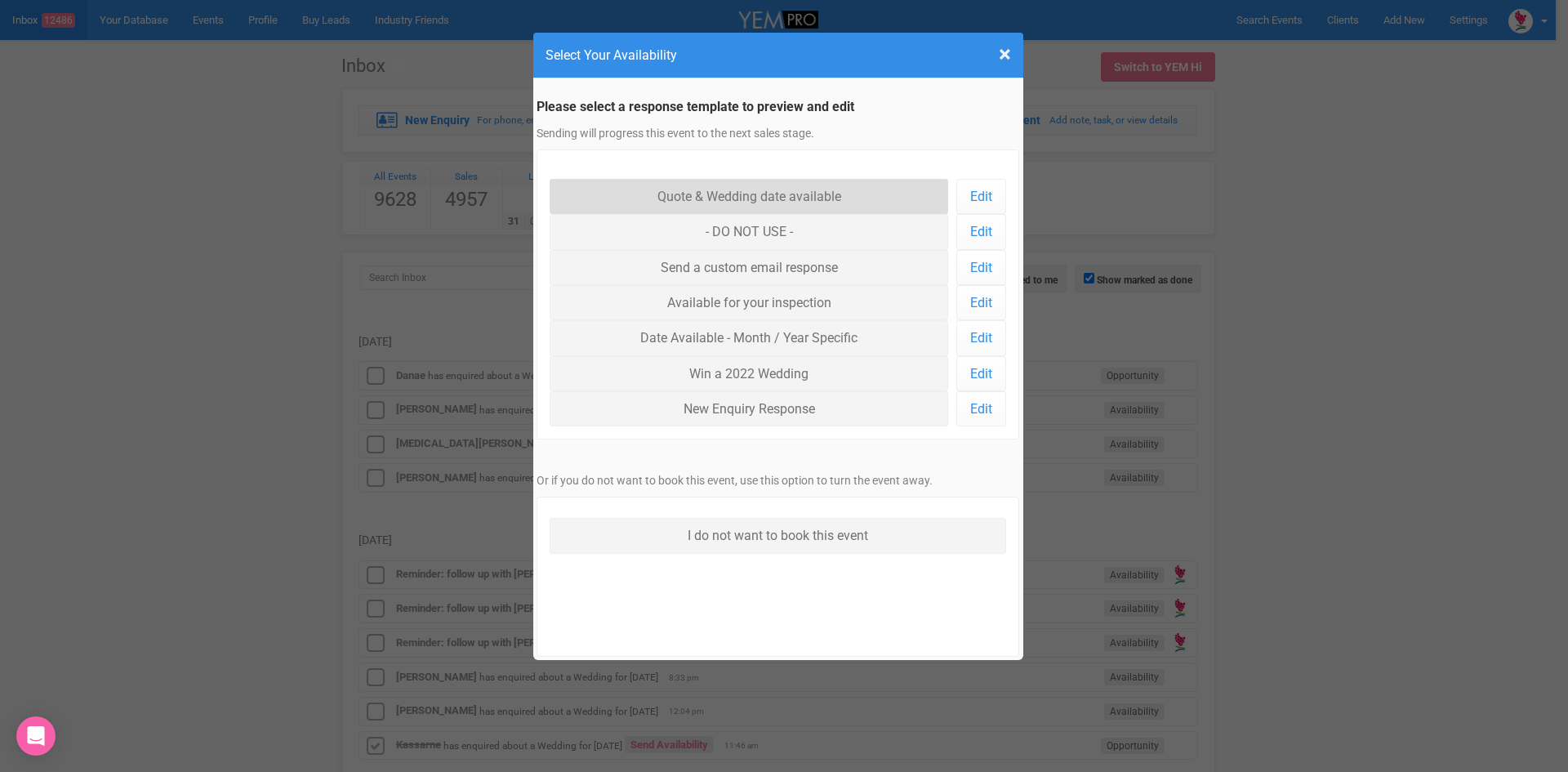
click at [661, 191] on link "Quote & Wedding date available" at bounding box center [750, 196] width 400 height 35
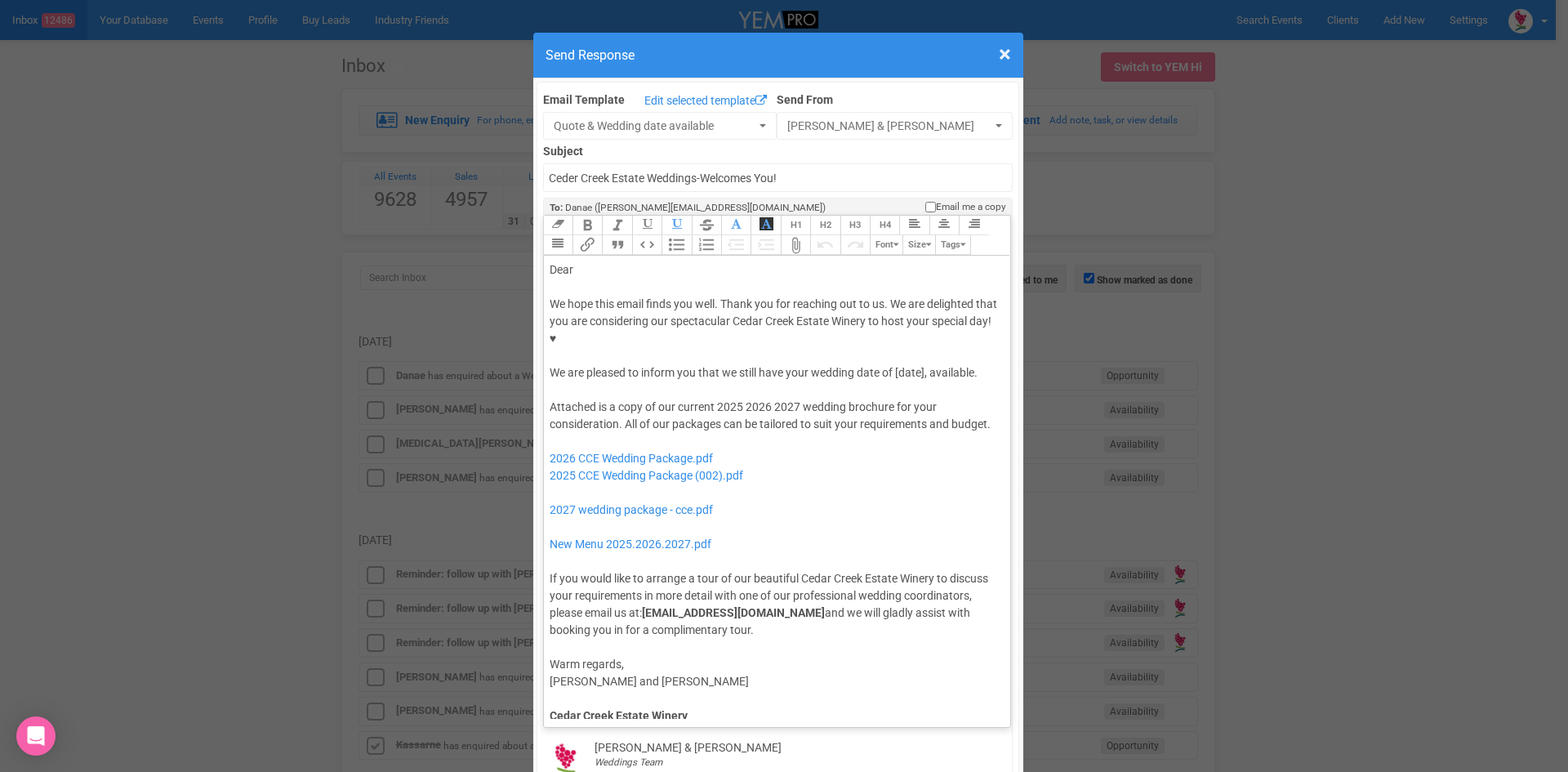
click at [611, 262] on div "Dear" at bounding box center [775, 270] width 450 height 17
click at [892, 320] on div "We hope this email finds you well. Thank you for reaching out to us. We are del…" at bounding box center [775, 339] width 450 height 86
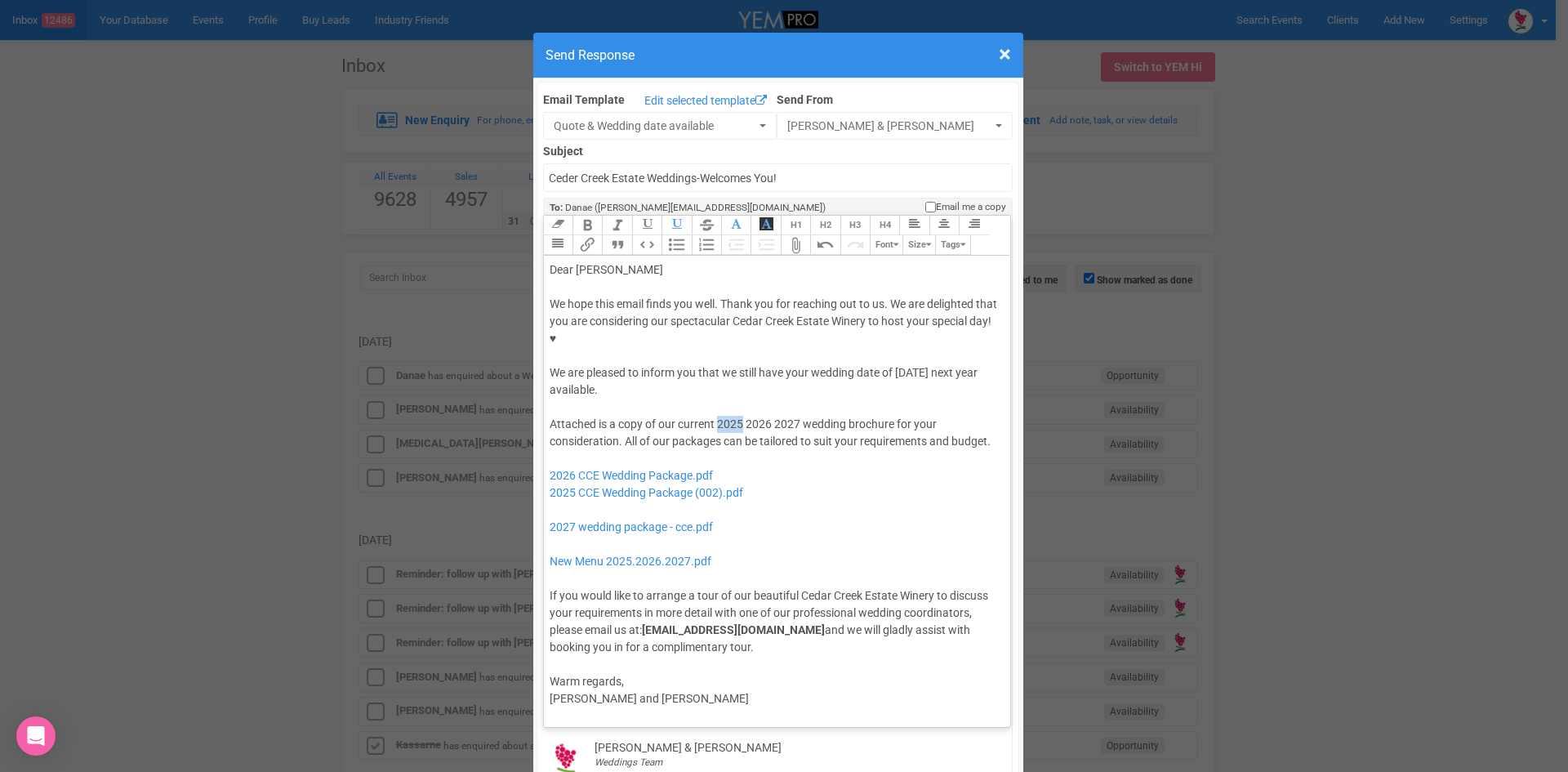
drag, startPoint x: 736, startPoint y: 368, endPoint x: 713, endPoint y: 373, distance: 23.5
click at [713, 416] on div "Attached is a copy of our current 2025 2026 2027 wedding brochure for your cons…" at bounding box center [775, 536] width 450 height 240
drag, startPoint x: 769, startPoint y: 371, endPoint x: 745, endPoint y: 375, distance: 24.3
click at [745, 416] on div "Attached is a copy of our current 2026 2027 wedding brochure for your considera…" at bounding box center [775, 536] width 450 height 240
click at [710, 416] on div "Attached is a copy of our current 2026 wedding brochure for your consideration.…" at bounding box center [775, 536] width 450 height 240
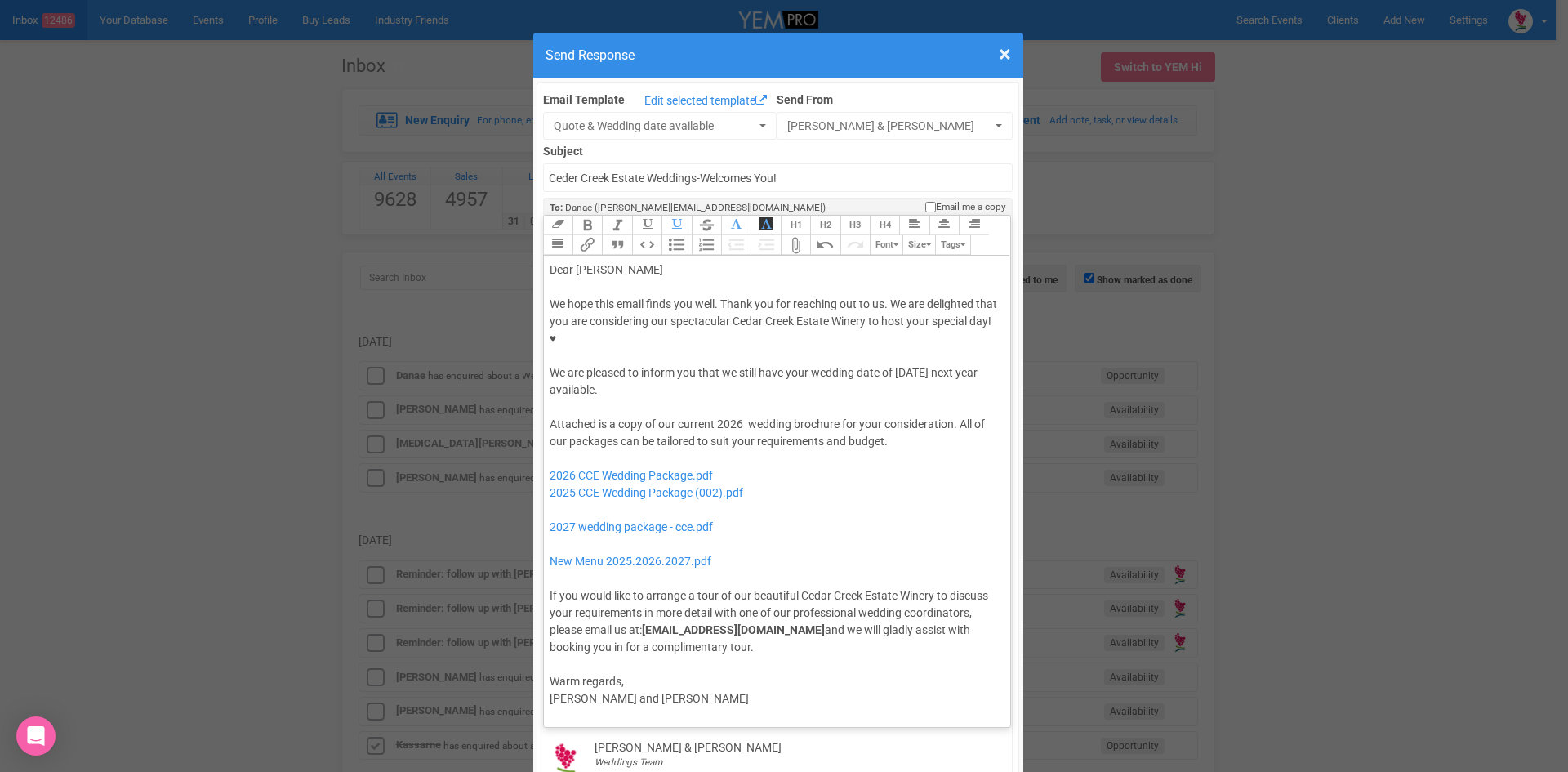
click at [901, 416] on div "Attached is a copy of our current 2026 wedding brochure for your consideration.…" at bounding box center [775, 536] width 450 height 240
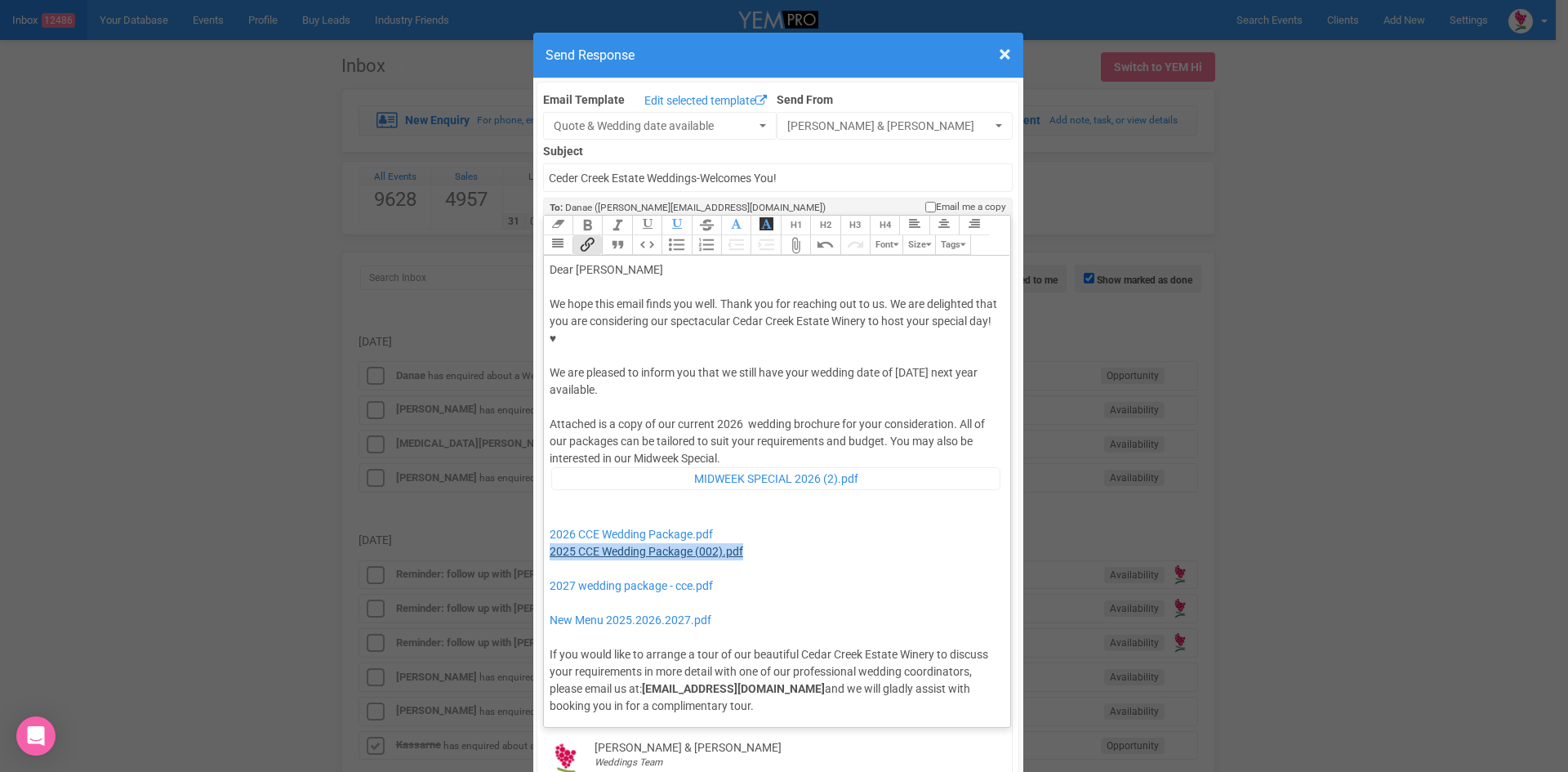
drag, startPoint x: 764, startPoint y: 492, endPoint x: 545, endPoint y: 499, distance: 219.1
click at [550, 499] on div "Attached is a copy of our current 2026 wedding brochure for your consideration.…" at bounding box center [775, 565] width 450 height 298
drag, startPoint x: 727, startPoint y: 535, endPoint x: 527, endPoint y: 515, distance: 201.0
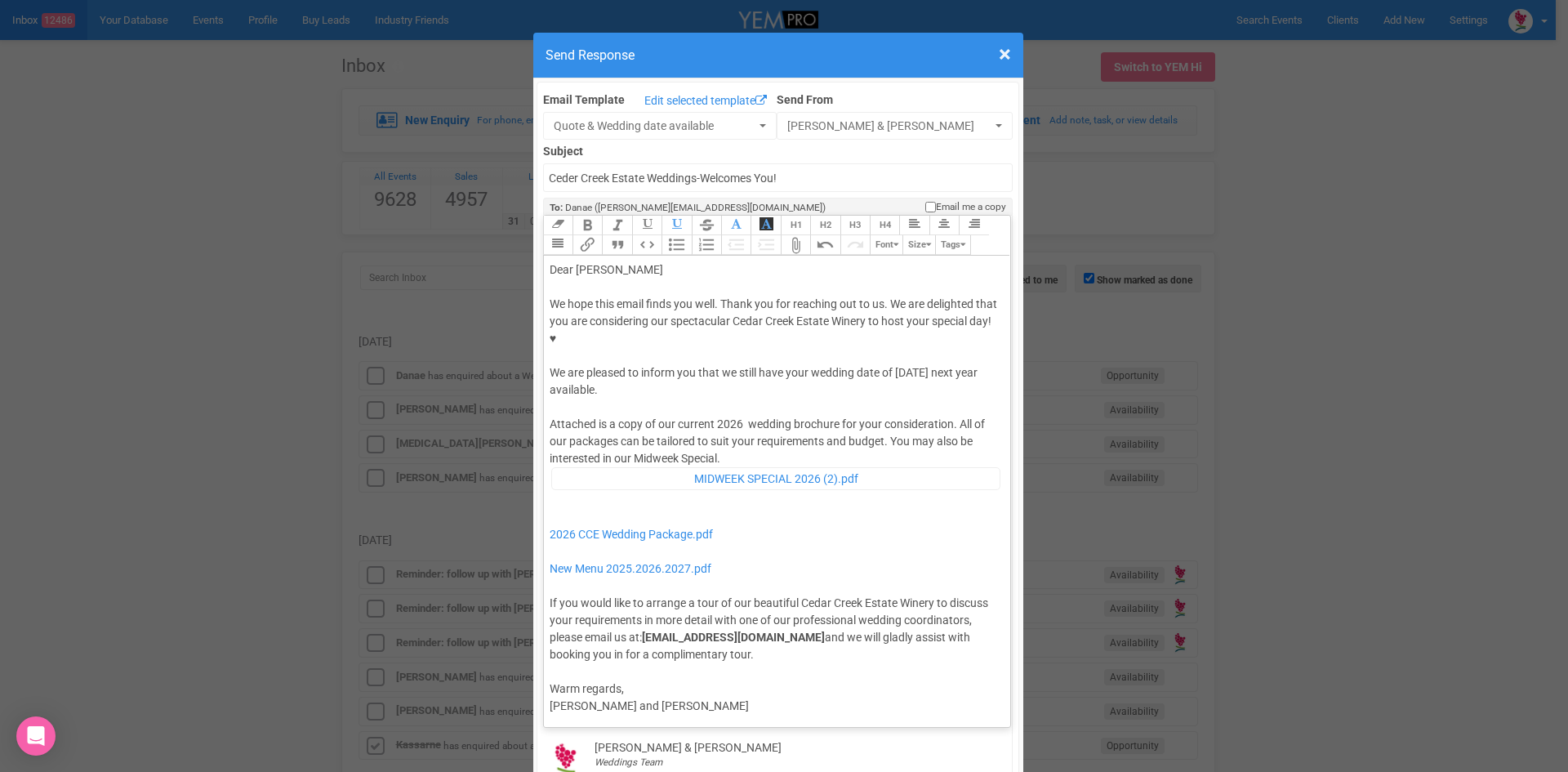
click at [733, 416] on div "Attached is a copy of our current 2026 wedding brochure for your consideration.…" at bounding box center [775, 539] width 450 height 247
type trix-editor "<lor>Ipsu Dolor</sit><ame><consec>&adip;</elitse></doe><tem>In utla etdo magna …"
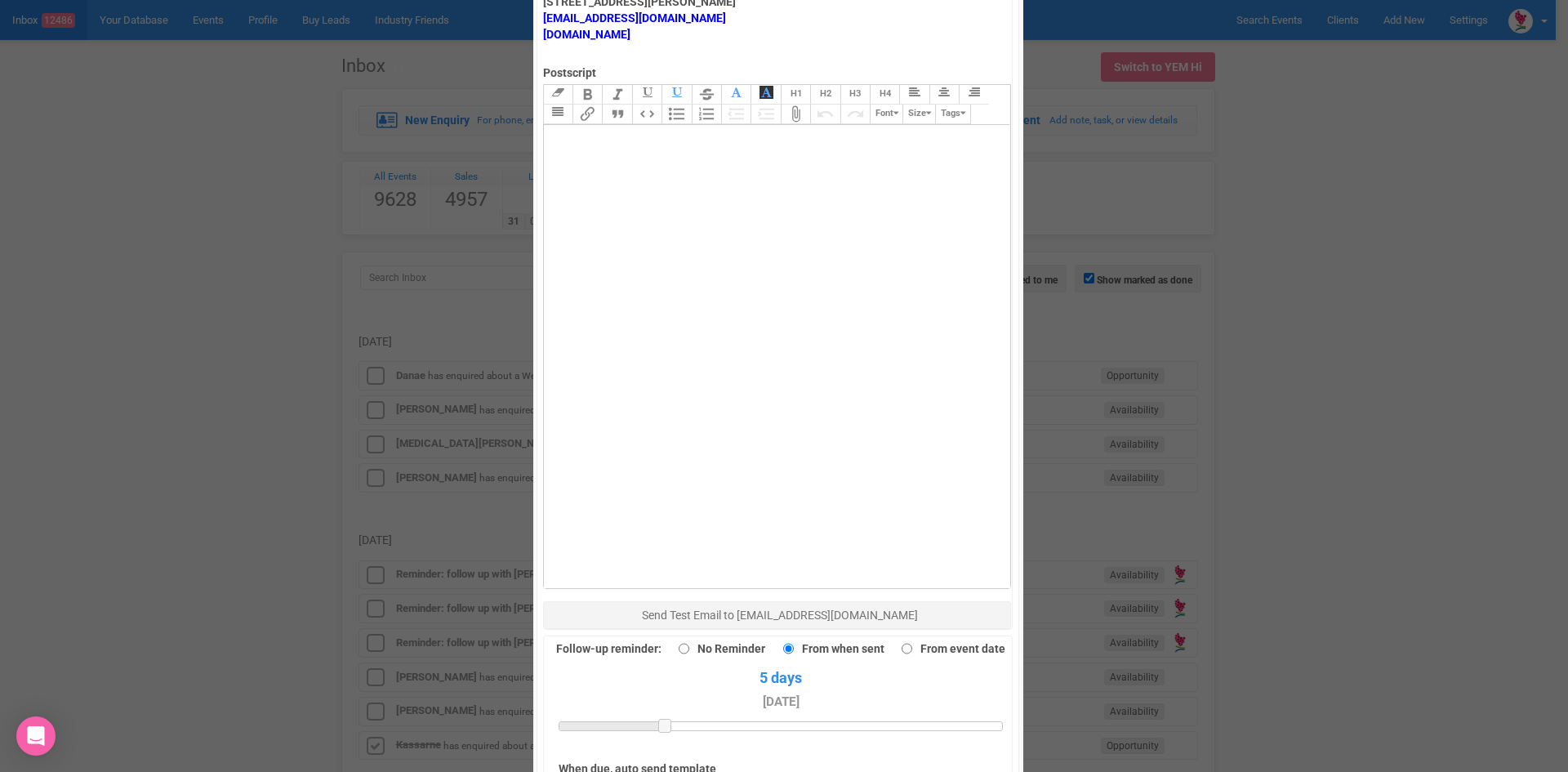
scroll to position [1132, 0]
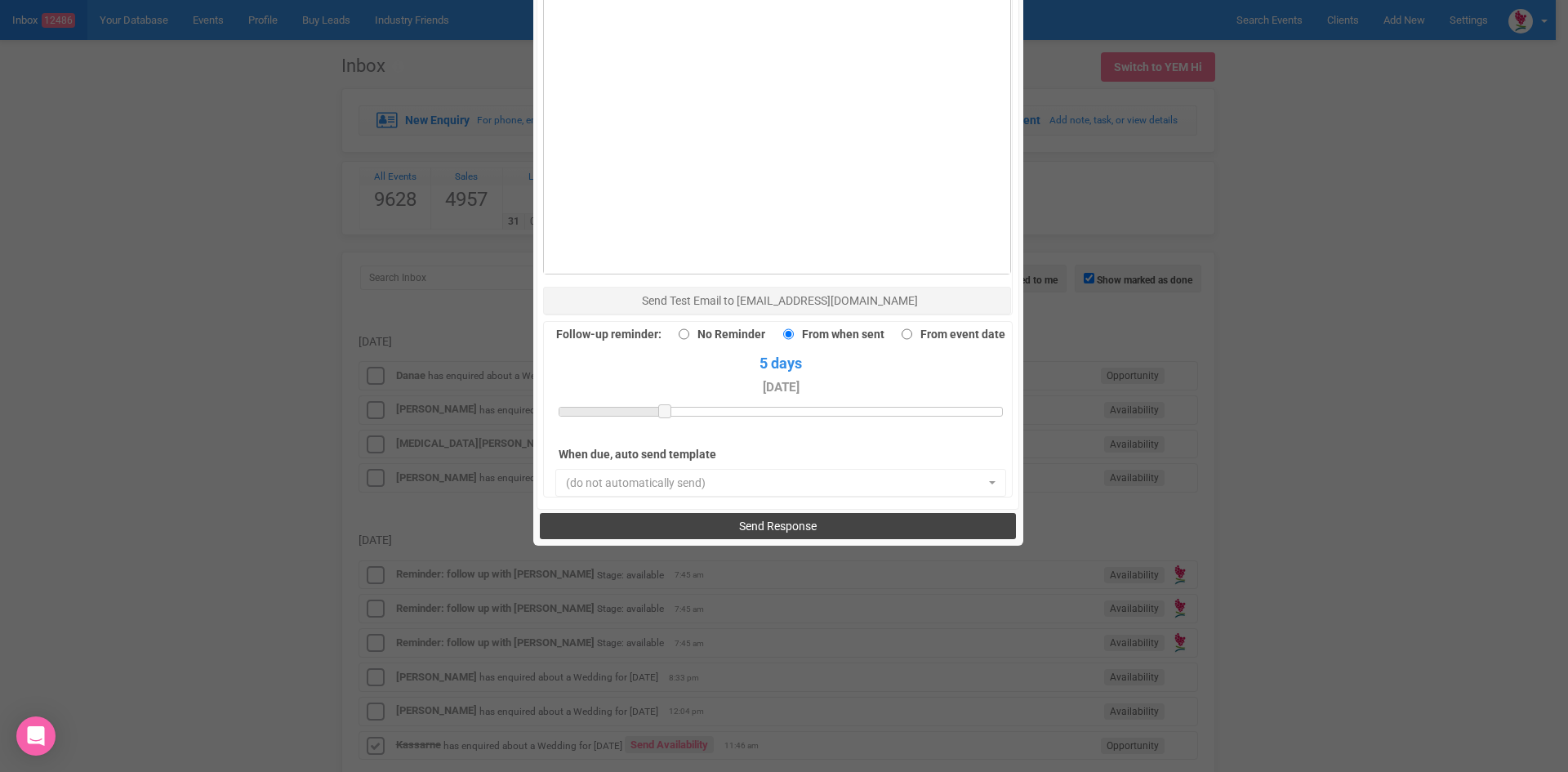
click at [722, 513] on button "Send Response" at bounding box center [778, 526] width 477 height 26
